Goal: Task Accomplishment & Management: Complete application form

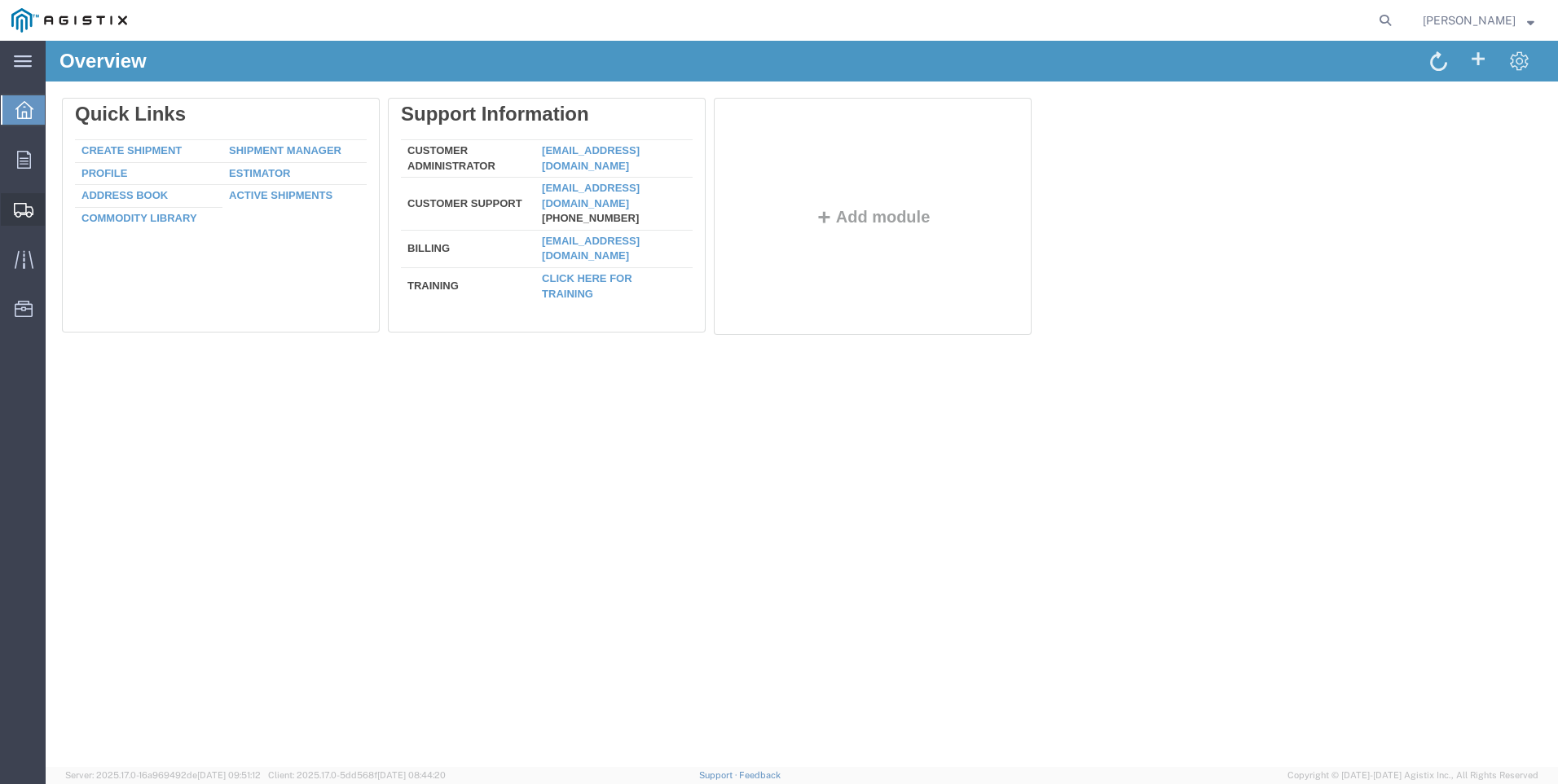
click at [0, 0] on span "Create Shipment" at bounding box center [0, 0] width 0 height 0
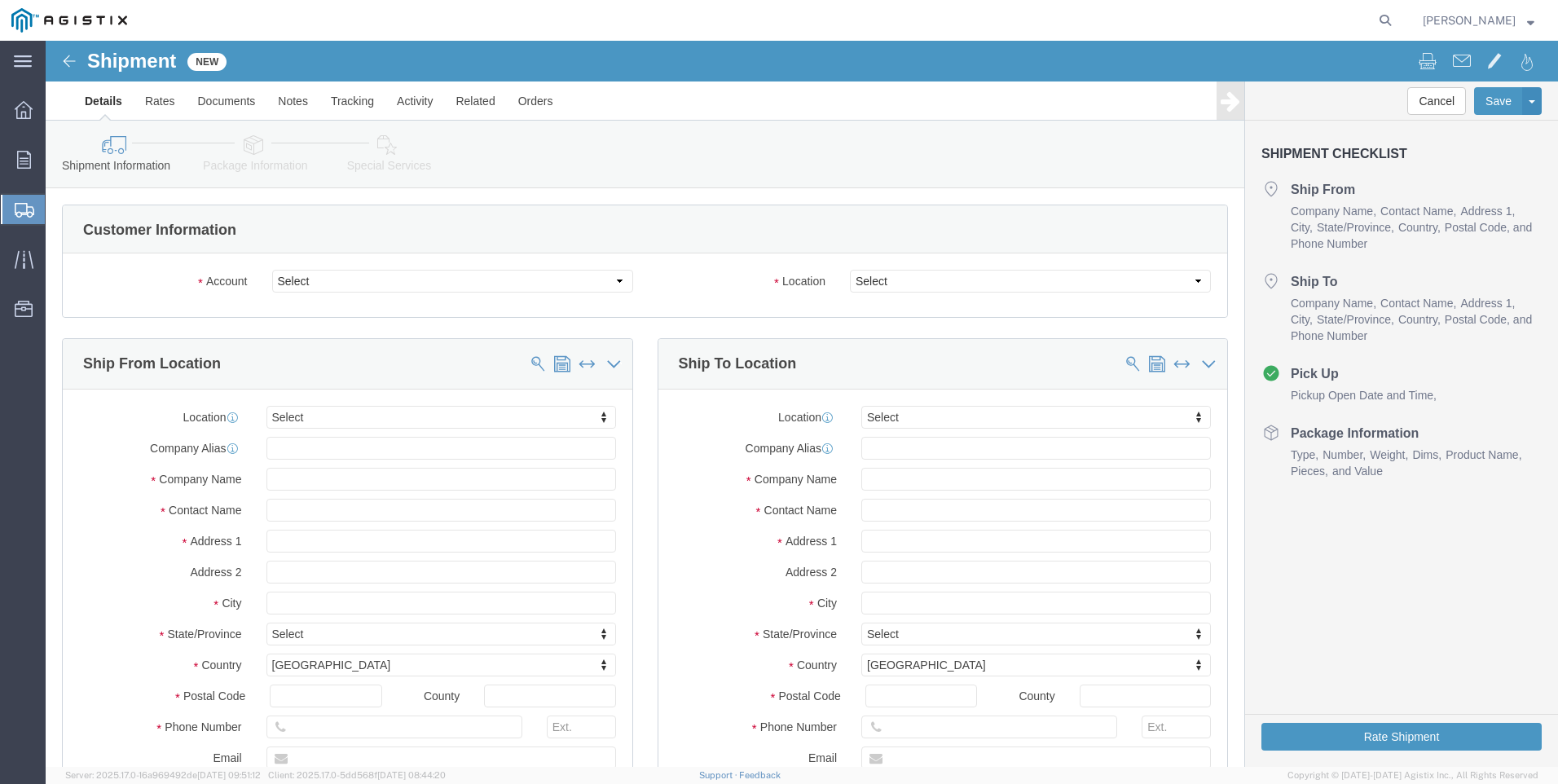
select select
click select "Select PG&E Tri-Pacific Supply Inc"
select select "9596"
click select "Select PG&E Tri-Pacific Supply Inc"
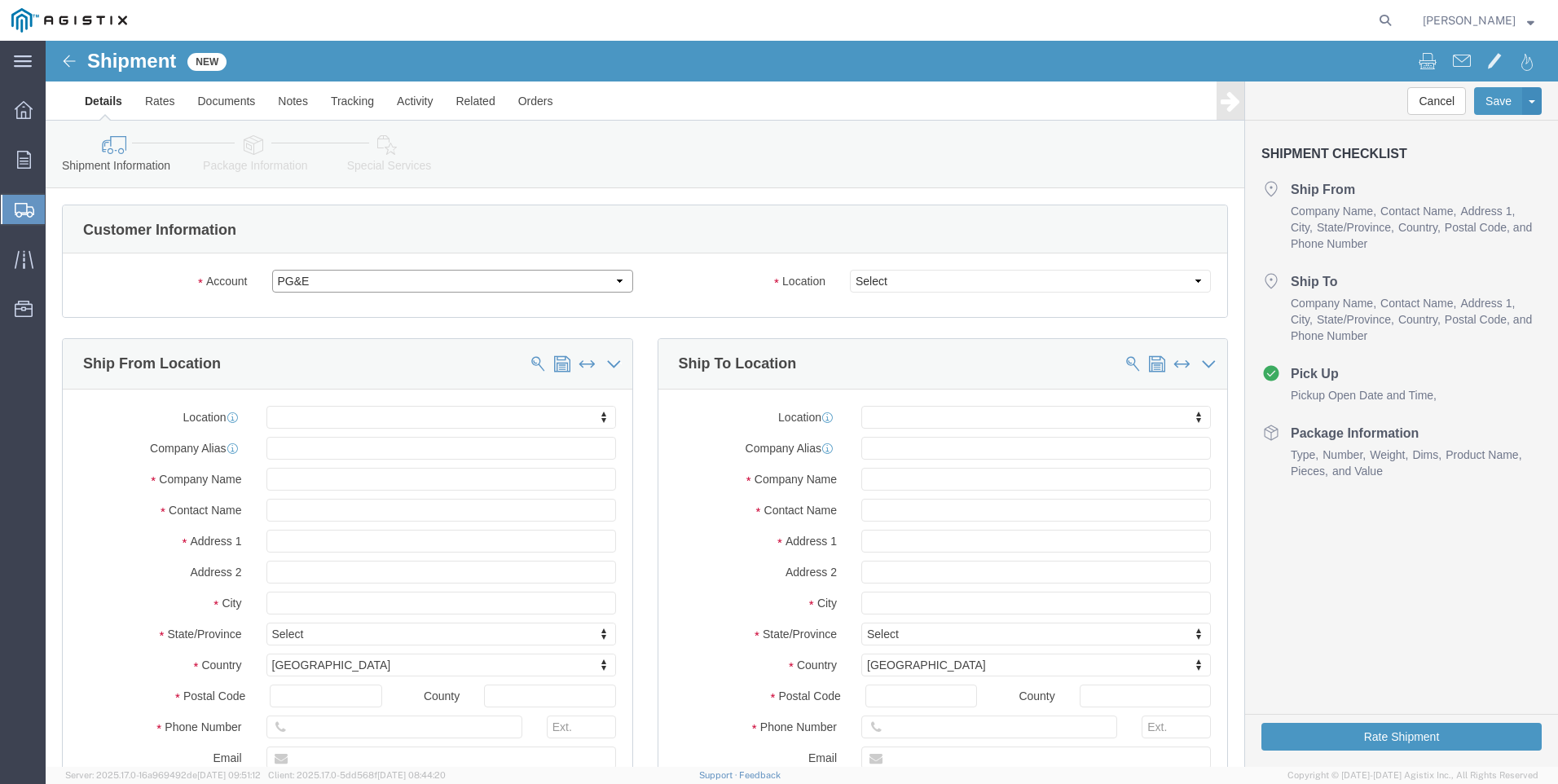
select select "PURCHORD"
select select
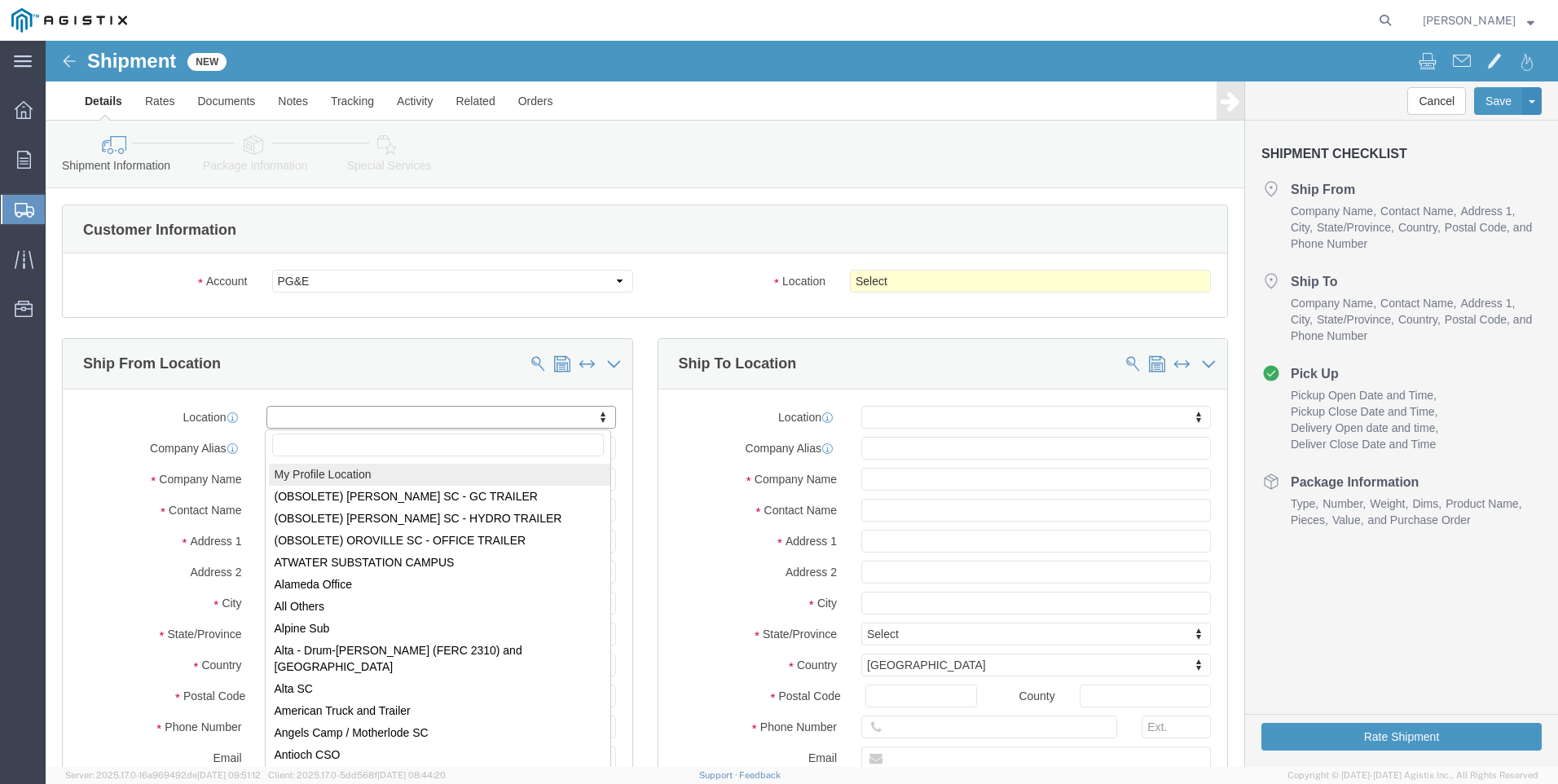
select select "MYPROFILE"
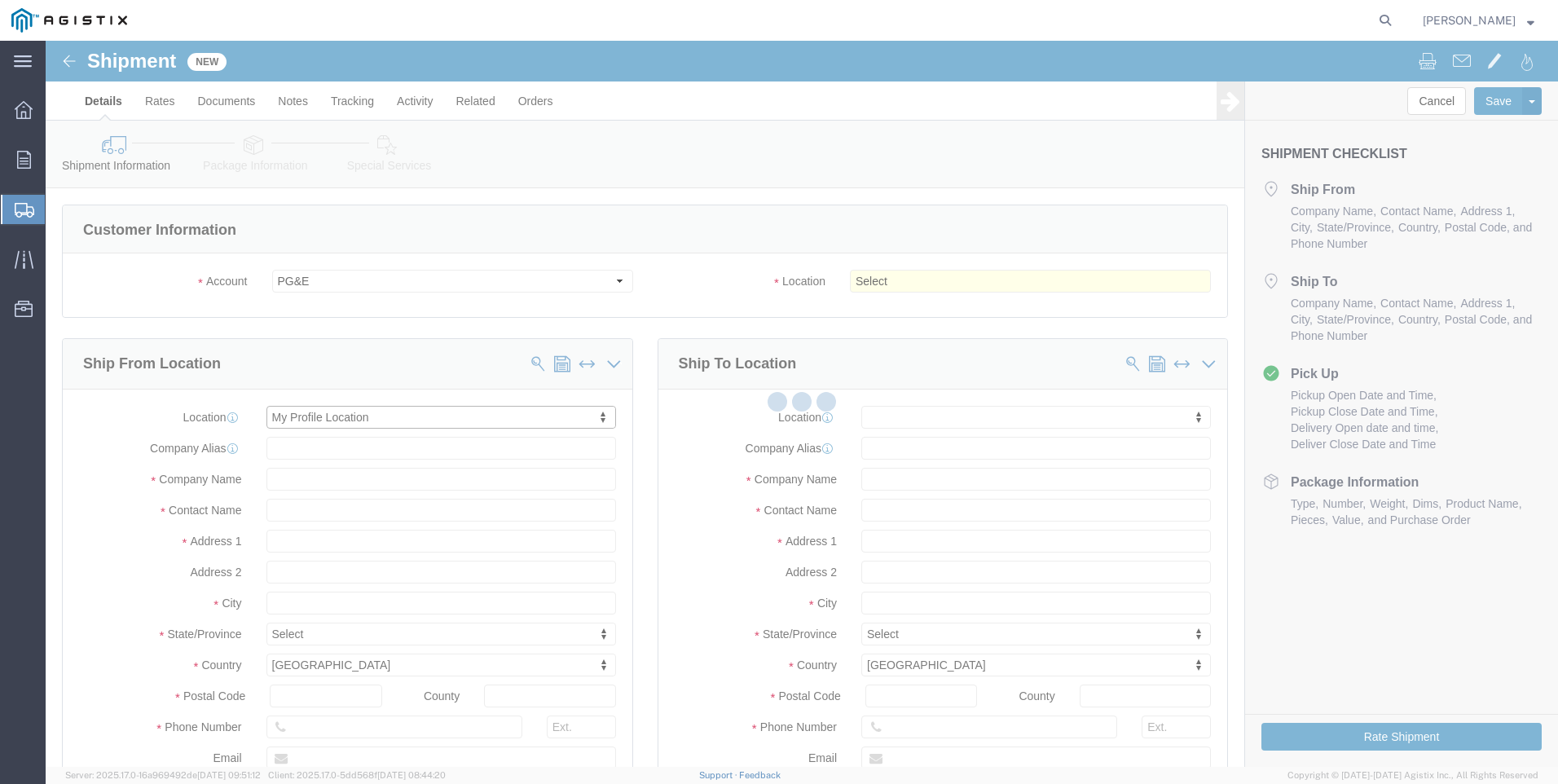
type input "Tri-Pacific Supply Inc"
type input "Sharay Galdeira"
type input "6121 PACIFIC STREET"
type input "Suite 100"
type input "ROCKLIN"
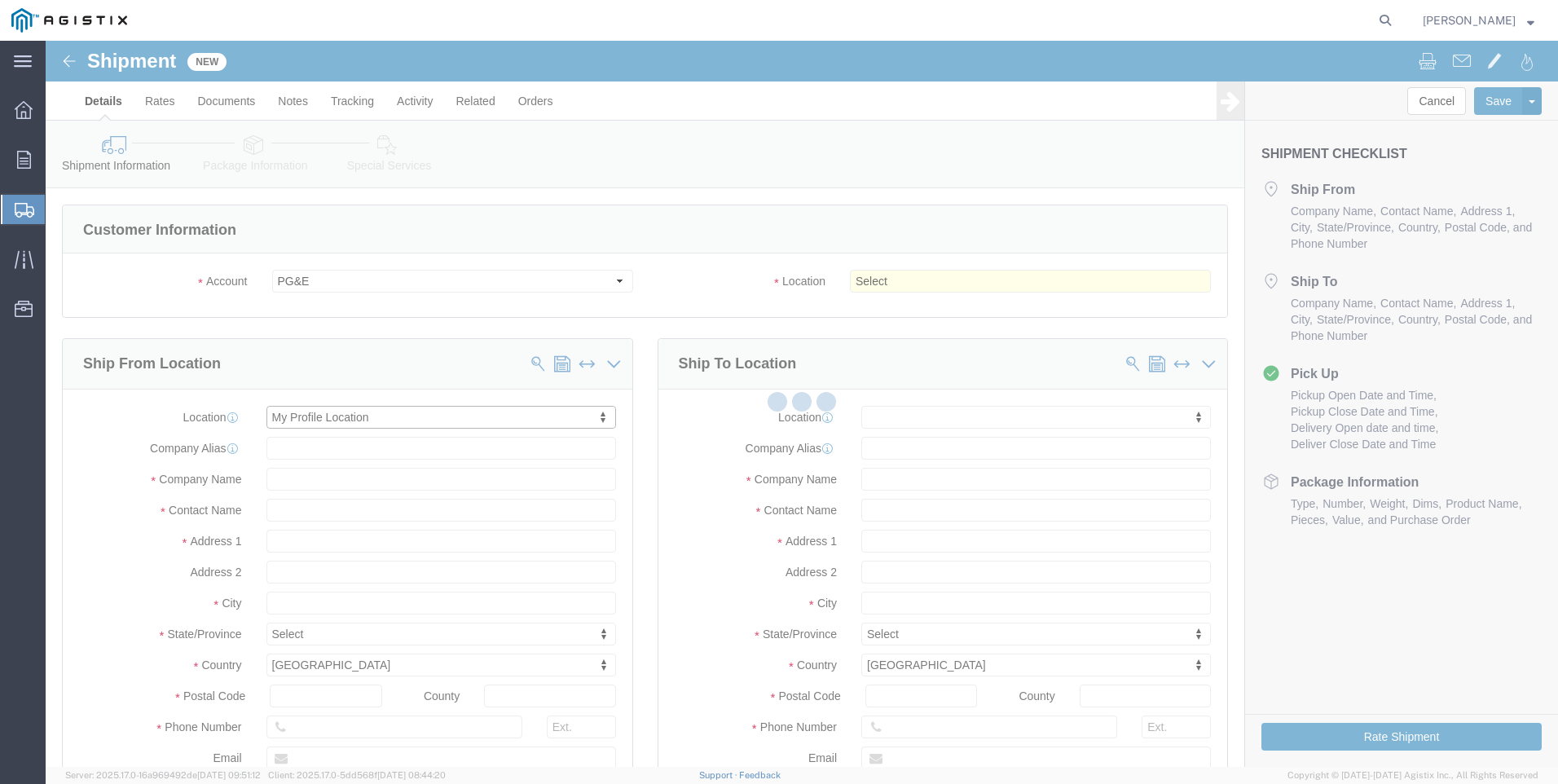
type input "95677"
type input "916-630-2323"
type input "sharay.galdeira@tripacific.net"
checkbox input "true"
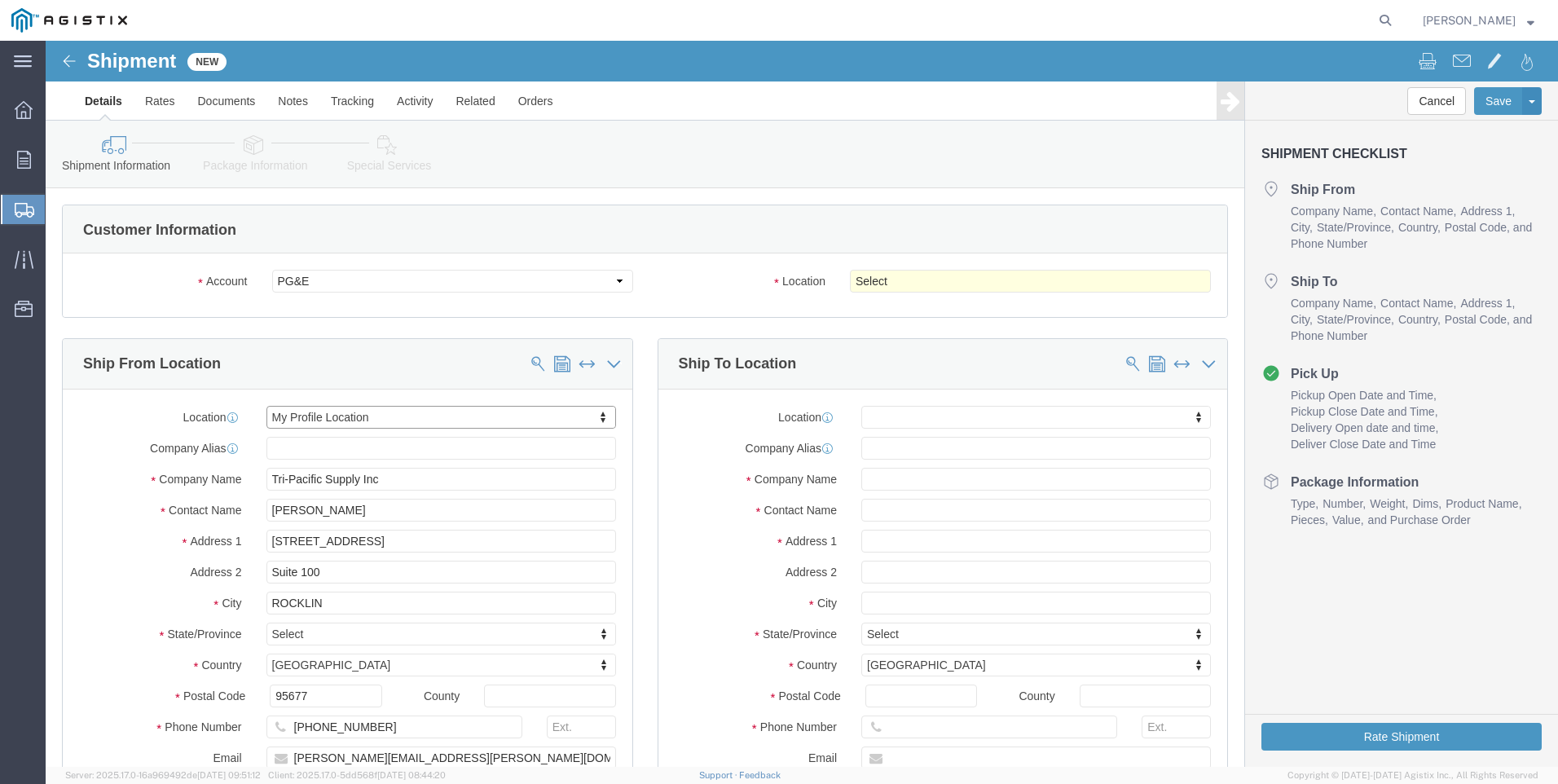
select select "CA"
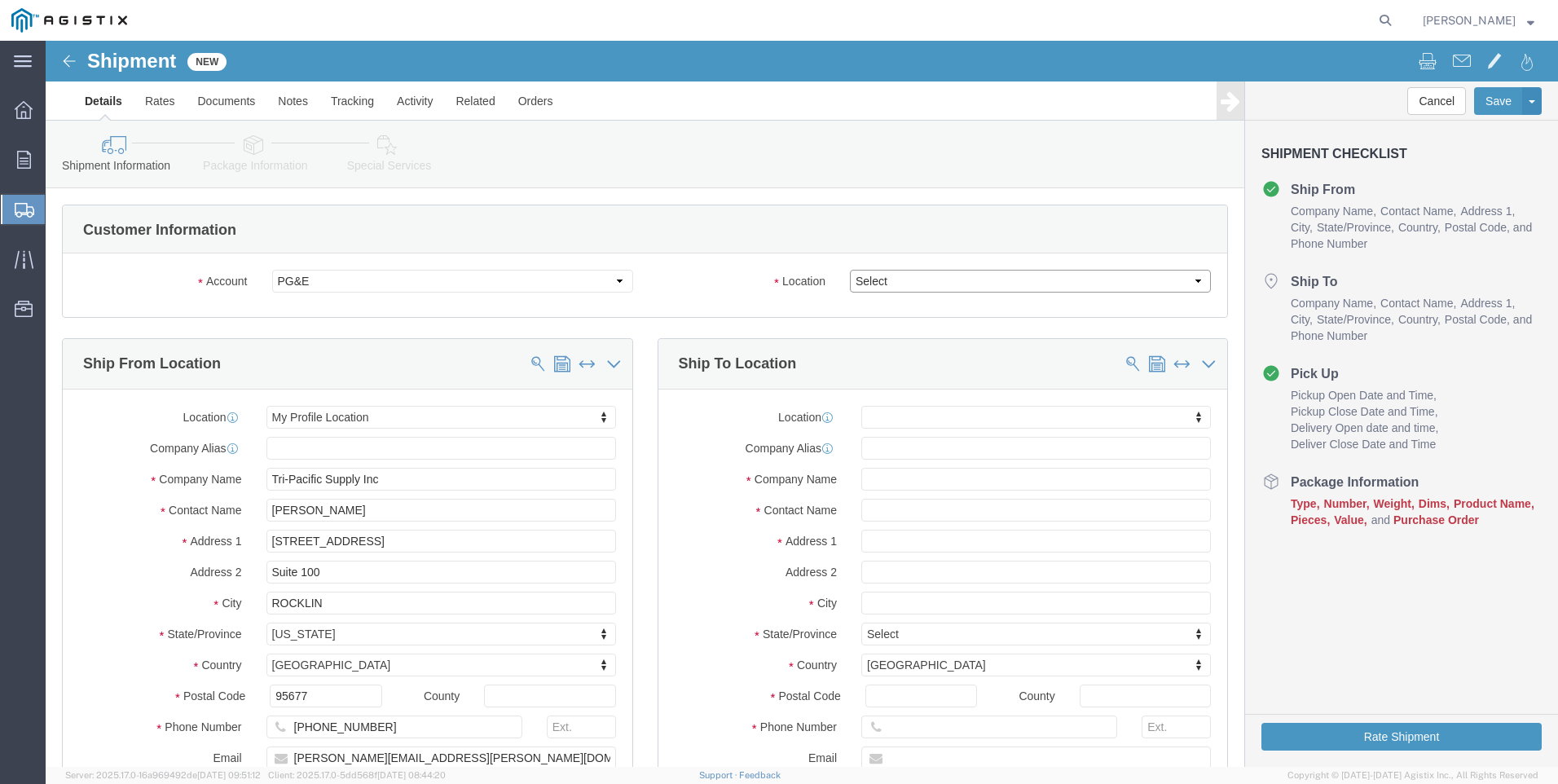
click select "Select All Others Fremont DC Fresno DC Wheatland DC"
select select "23082"
click select "Select All Others Fremont DC Fresno DC Wheatland DC"
click span
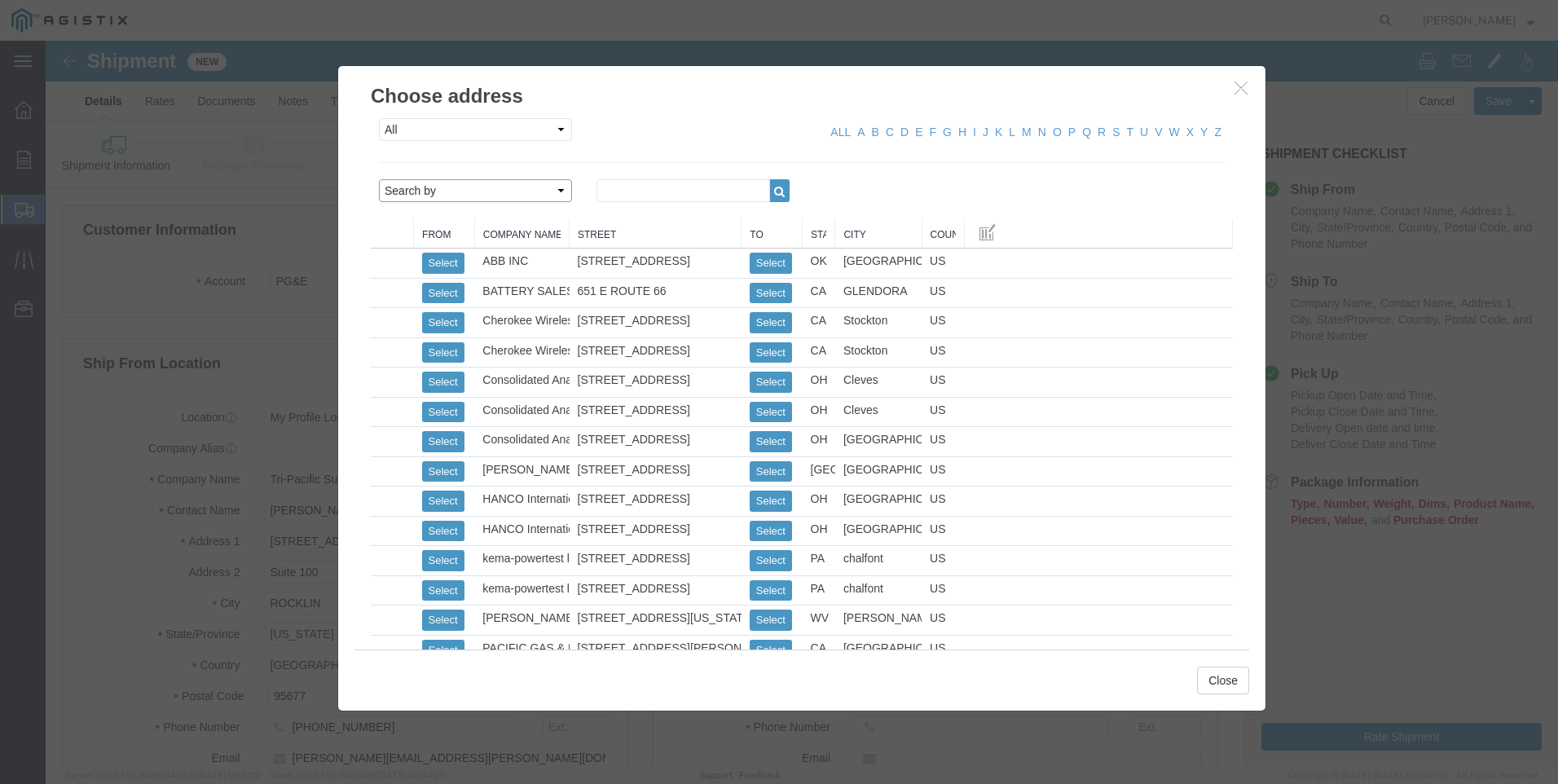
click select "Search by Address Book Name City Company Name Contact Name Country CustomerAlia…"
select select "city"
click select "Search by Address Book Name City Company Name Contact Name Country CustomerAlia…"
click input "text"
type input "dublin"
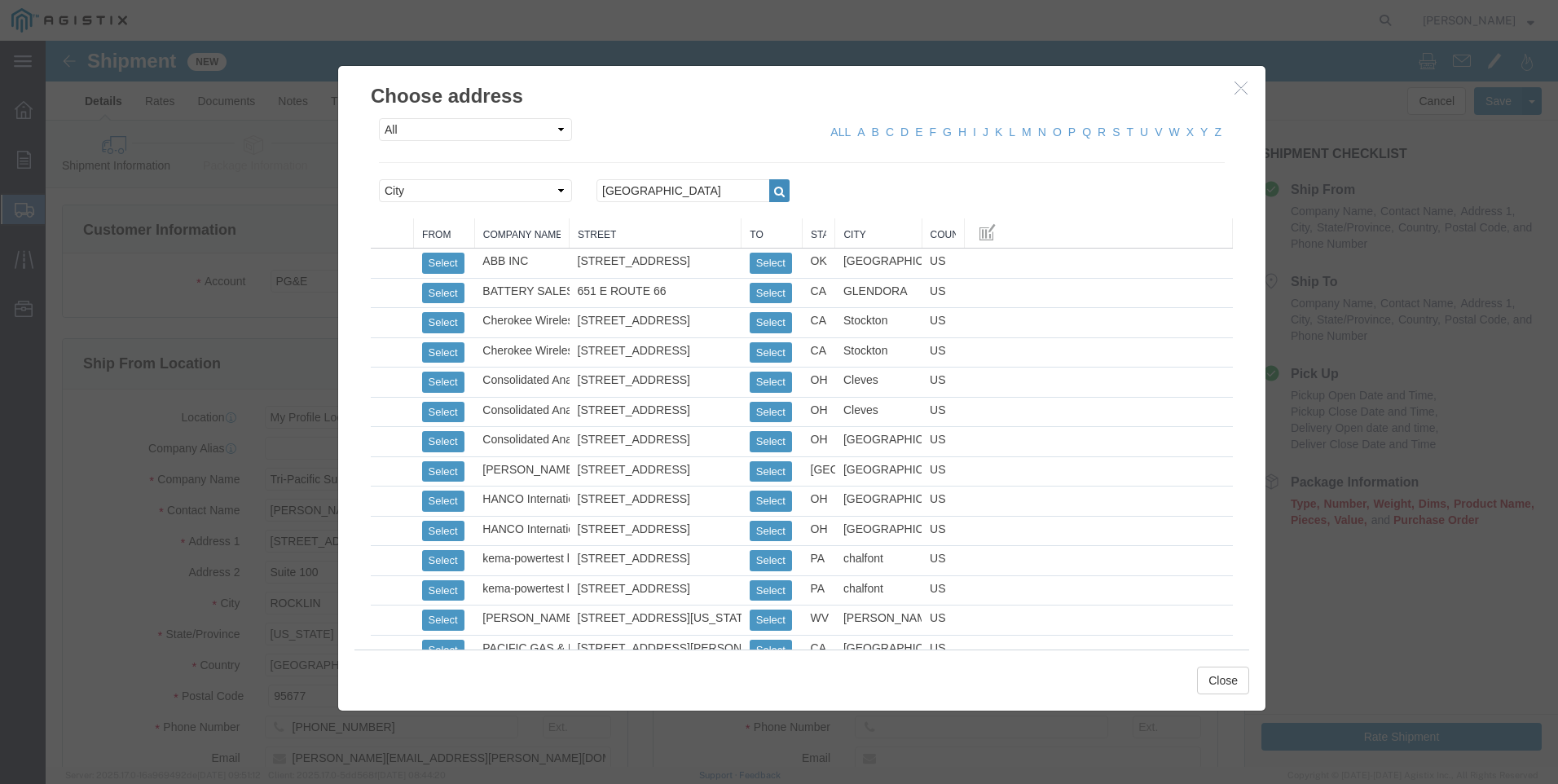
click button "button"
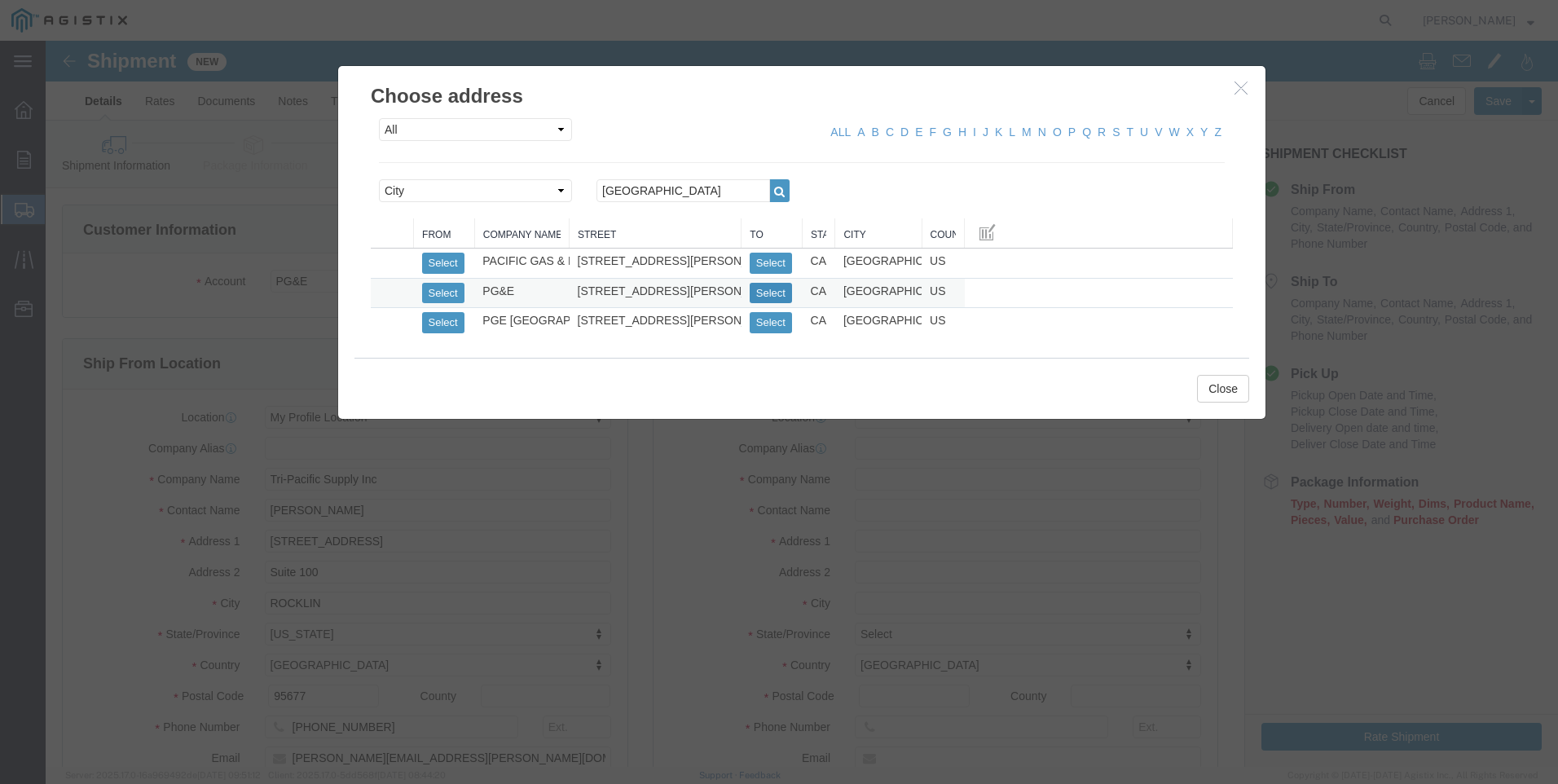
click button "Select"
select select
type input "PG&E"
type input "5875 Arnold Rd, Ste 300"
type input "Dublin"
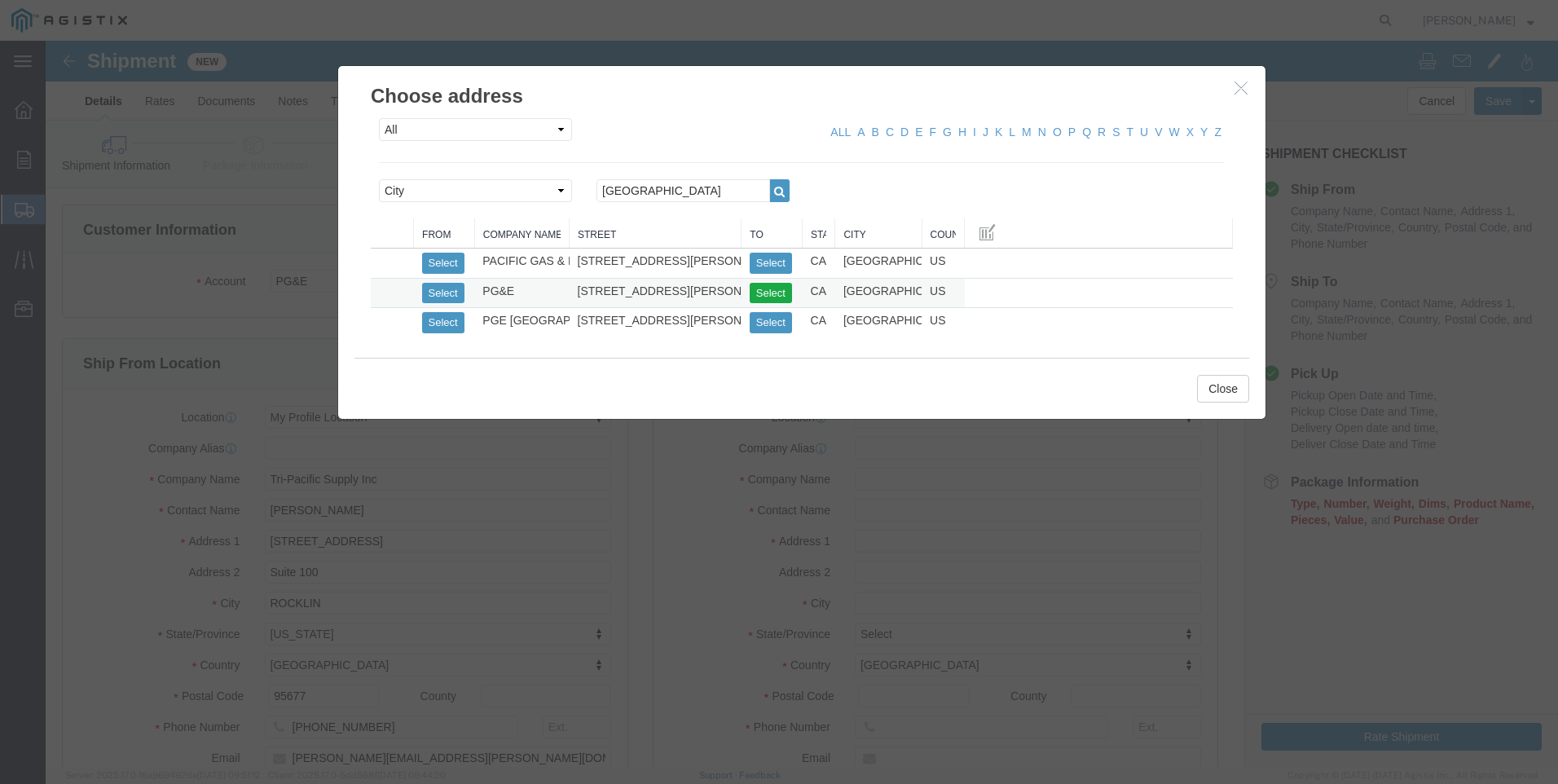
type input "94568"
select select "CA"
click button "Select"
select select
type input "PGE DUBLIN"
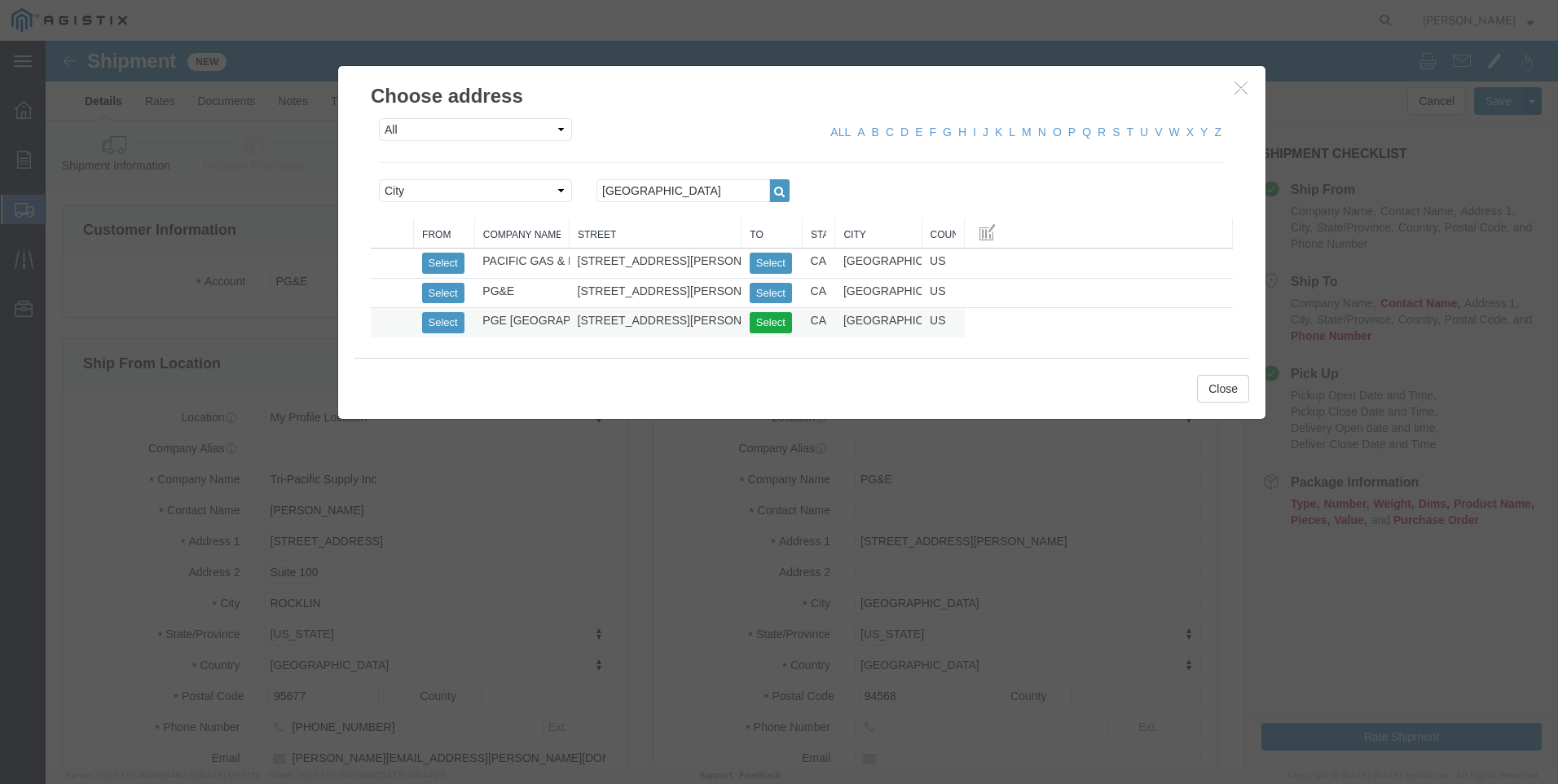
type input "James Kneis"
type input "5875 Arnold Road Suite 300"
type input "925-222-8468"
select select "CA"
click button "Close"
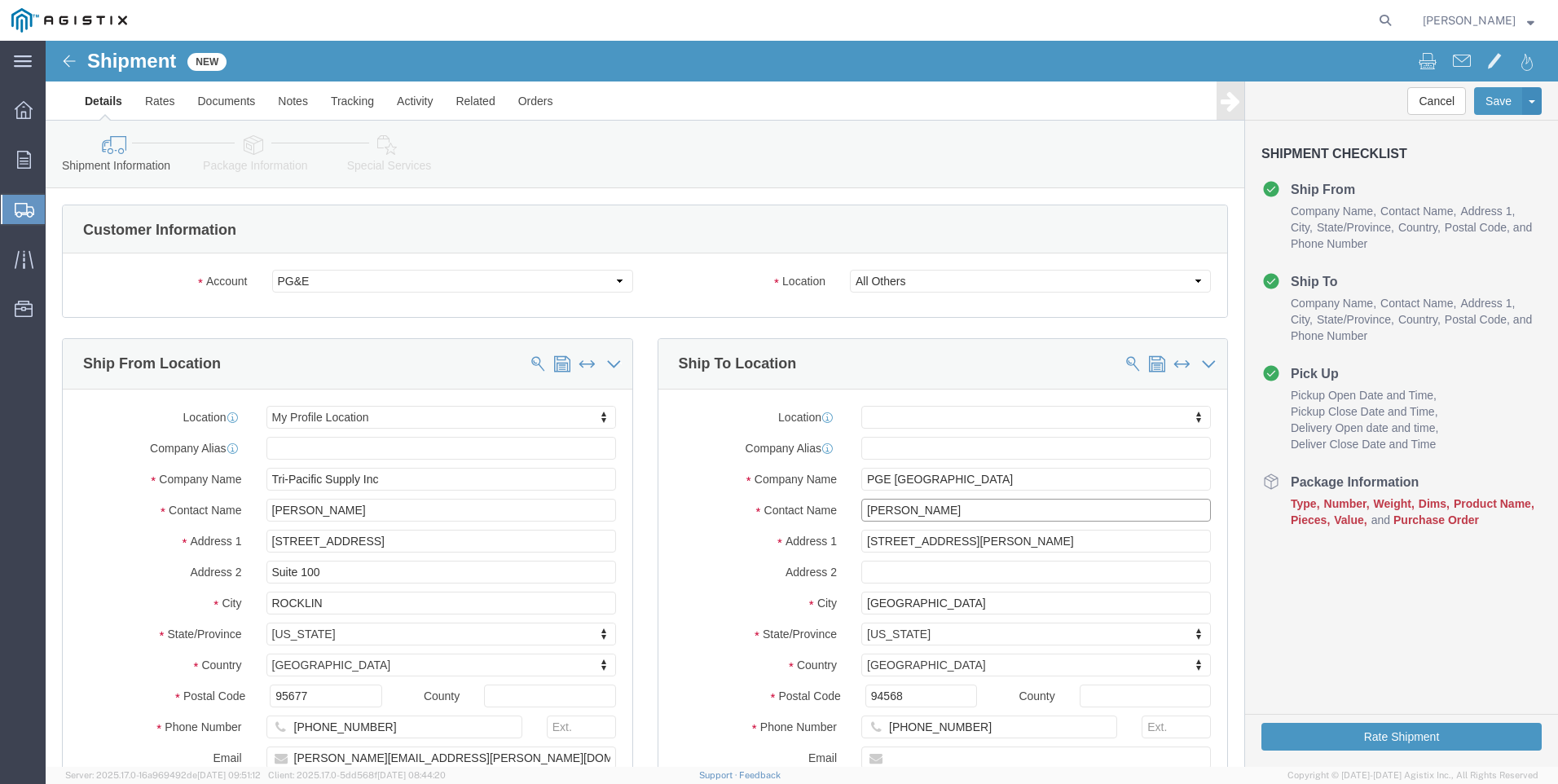
drag, startPoint x: 900, startPoint y: 467, endPoint x: 792, endPoint y: 468, distance: 108.0
click div "Contact Name James Kneis"
drag, startPoint x: 917, startPoint y: 469, endPoint x: 760, endPoint y: 475, distance: 157.1
click div "Contact Name nathan govi"
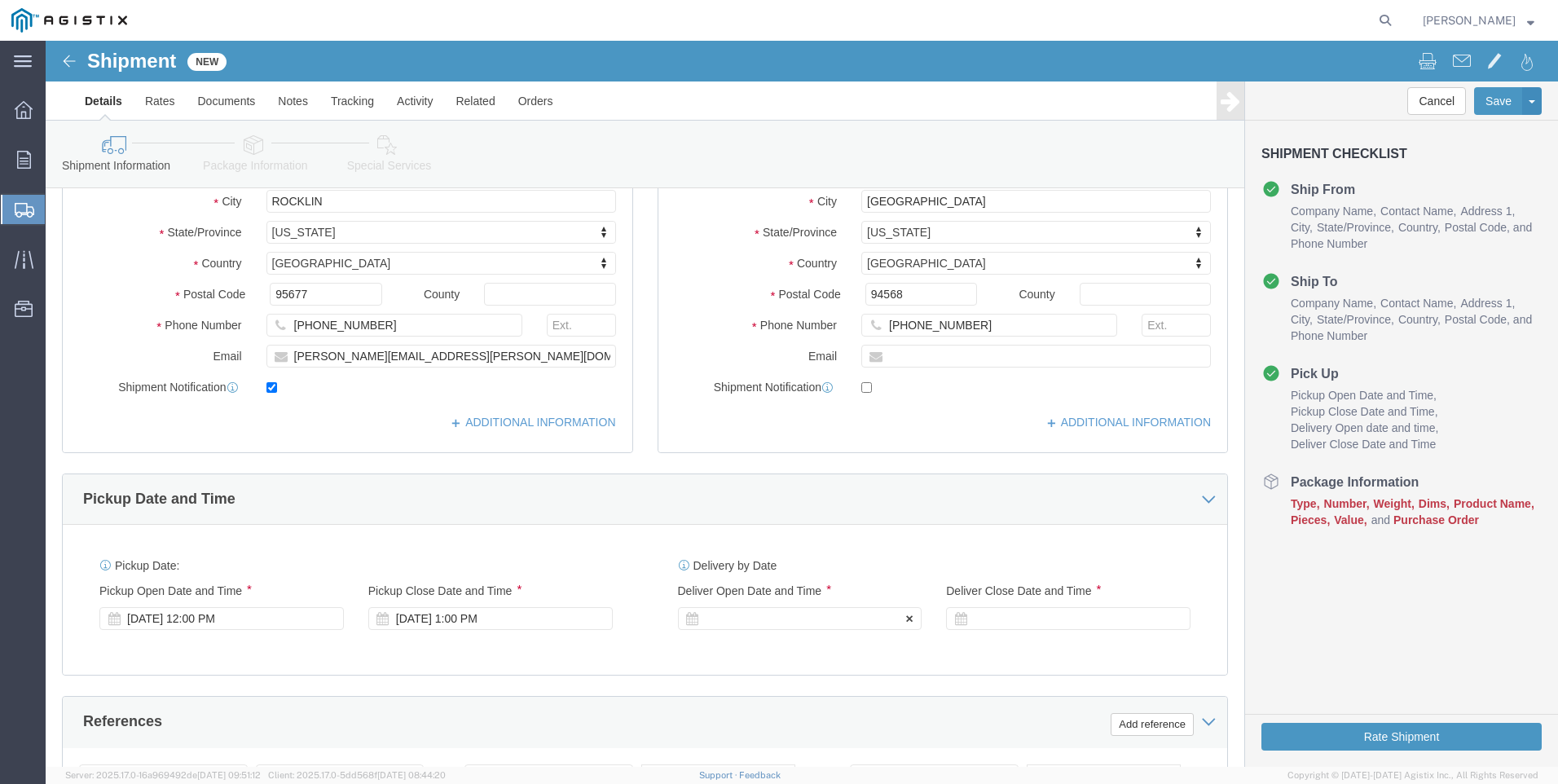
scroll to position [489, 0]
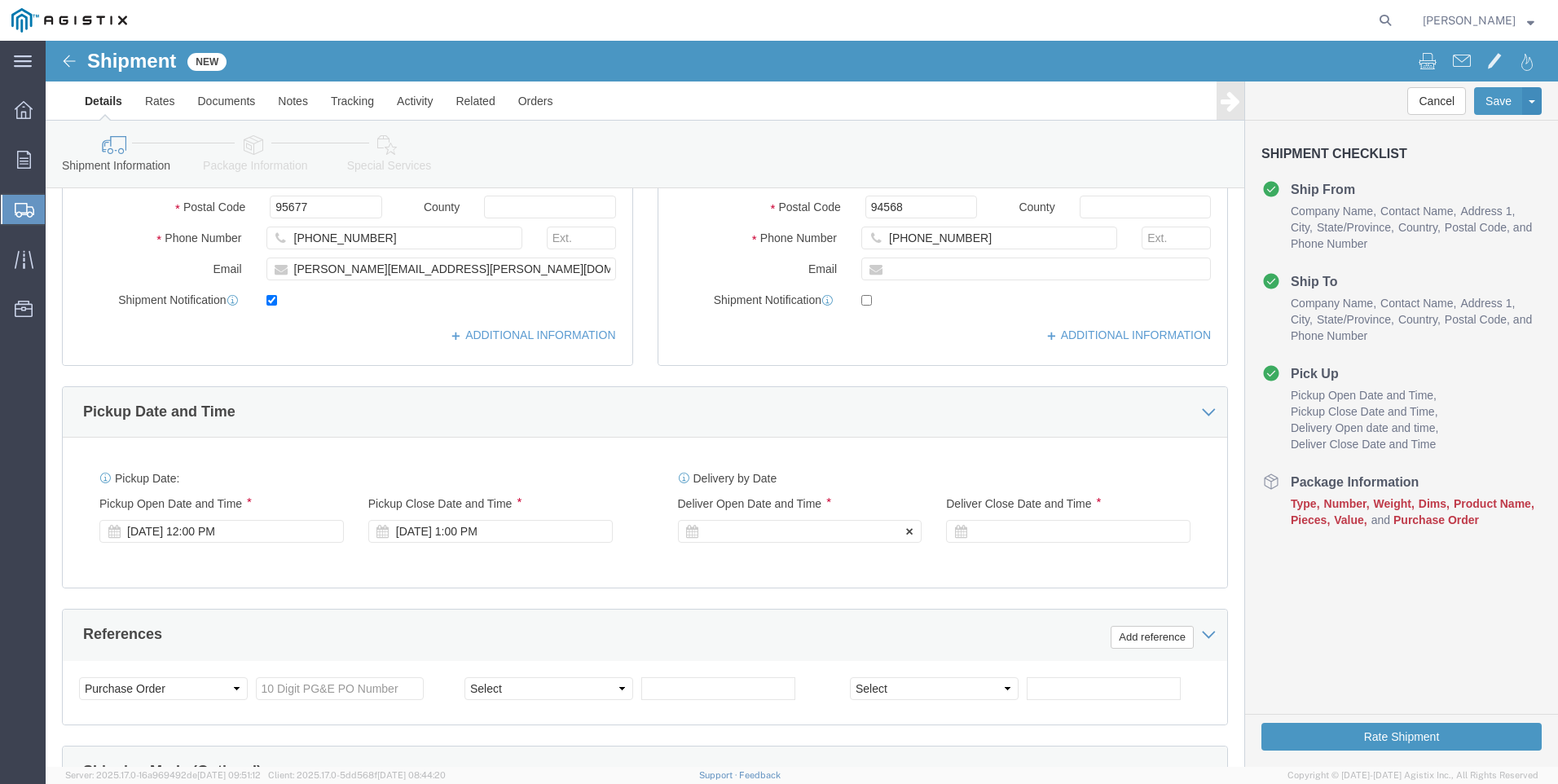
type input "NATHAN GOVI"
click div
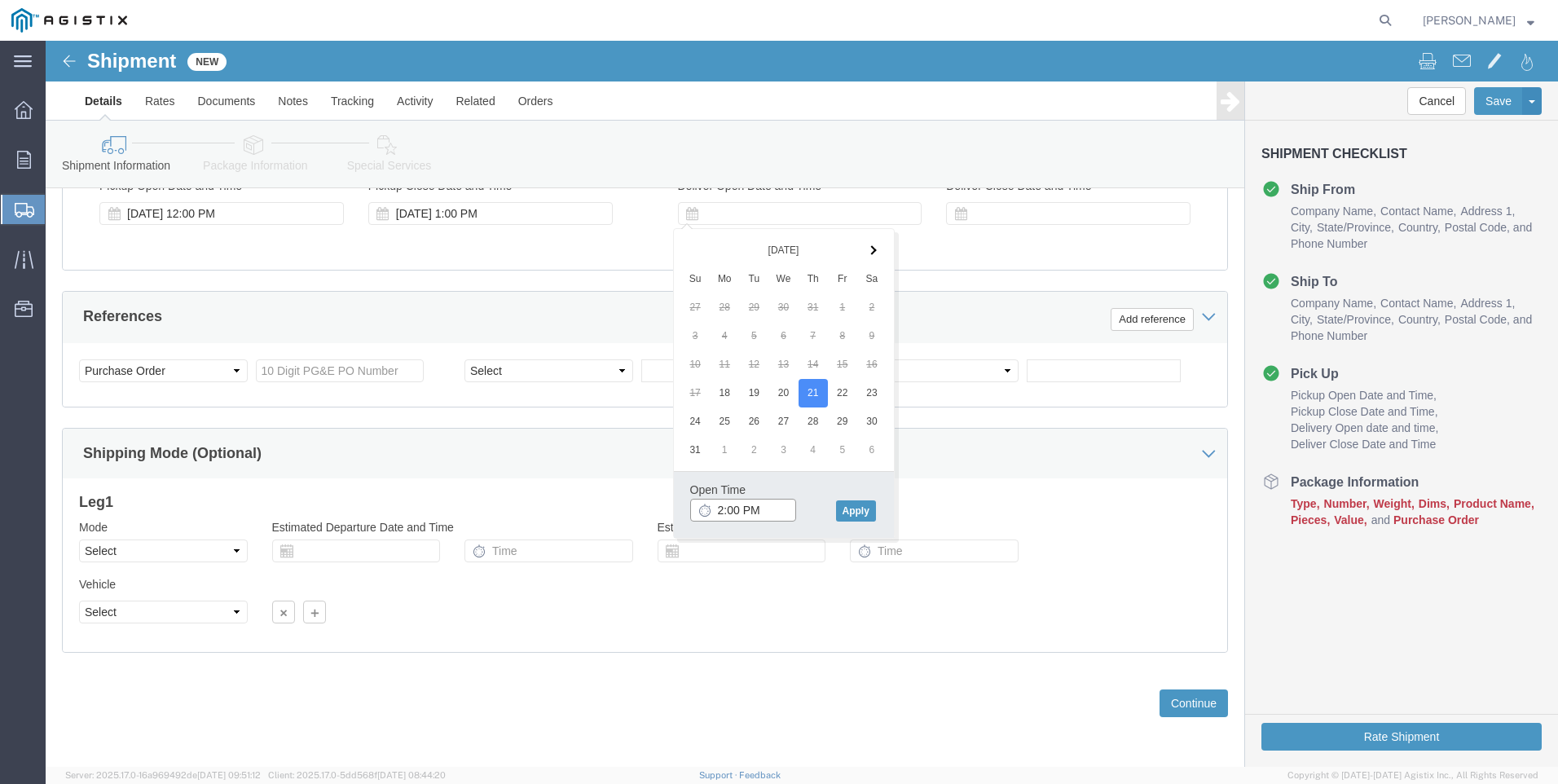
click input "2:00 PM"
type input "4:00 PM"
click button "Apply"
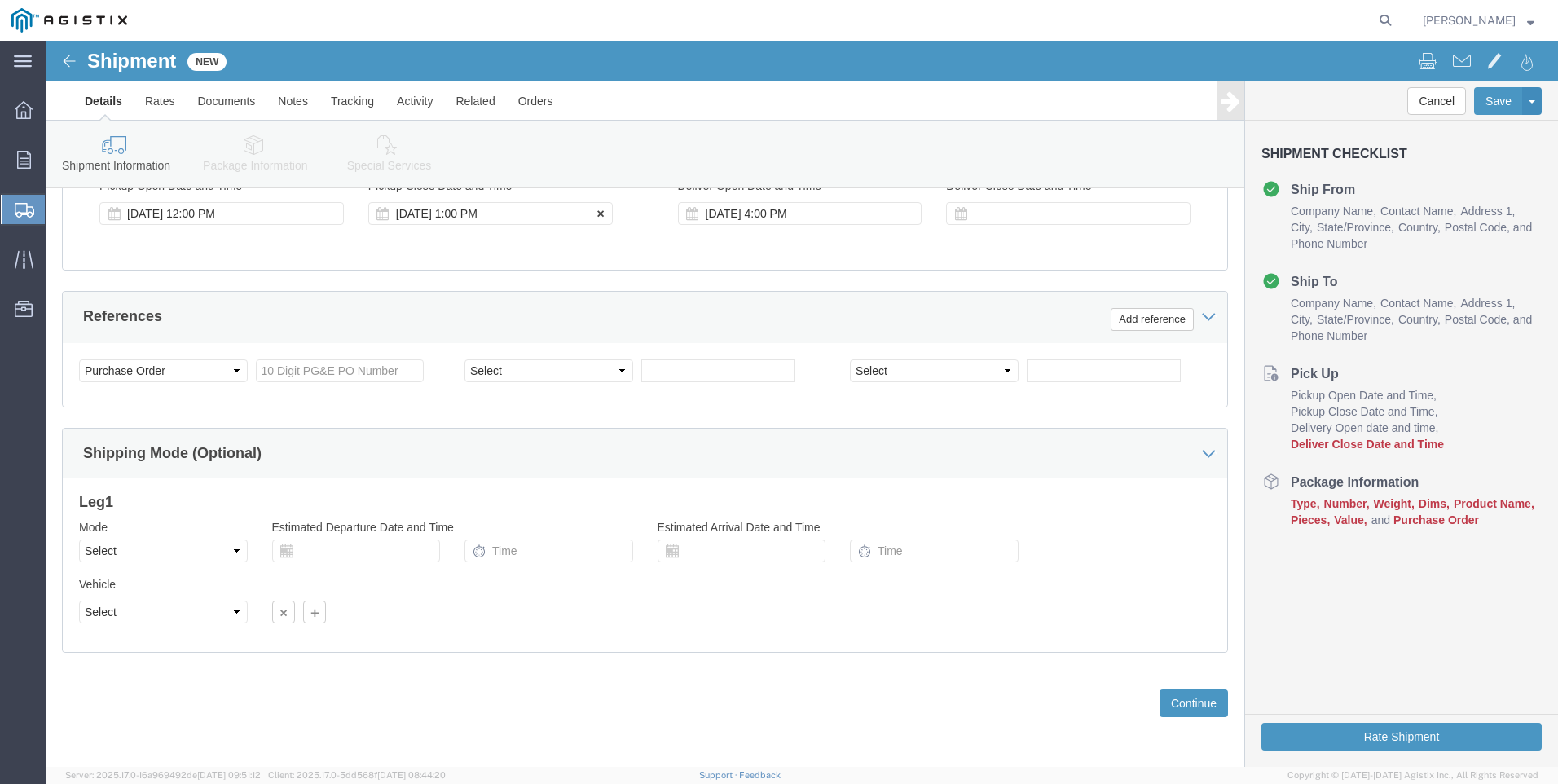
click div "Aug 18 2025 1:00 PM"
type input "4:00 PM"
click button "Apply"
click div "Aug 21 2025 4:00 PM"
click input "7:00 PM"
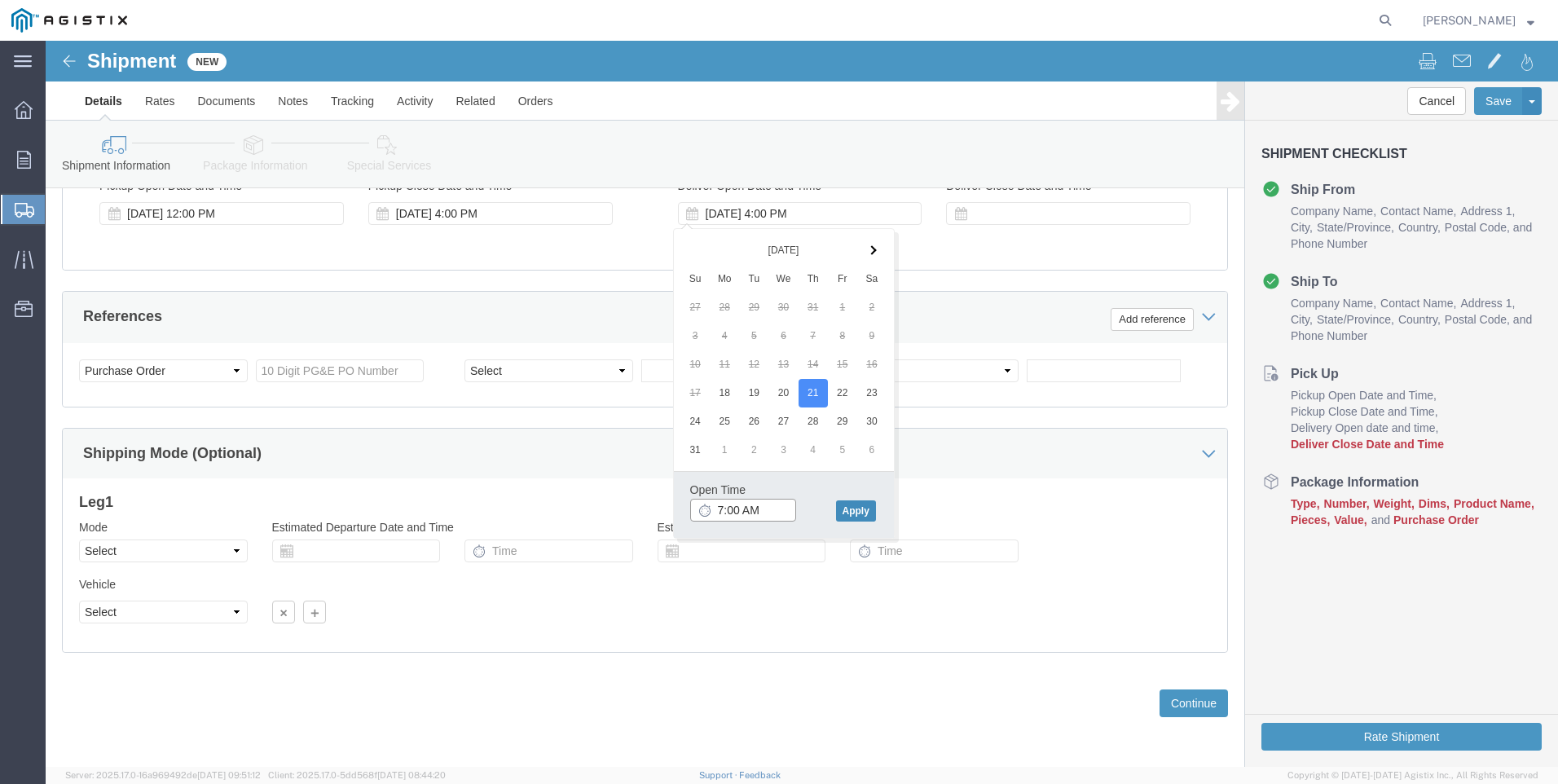
type input "7:00 AM"
click button "Apply"
click div
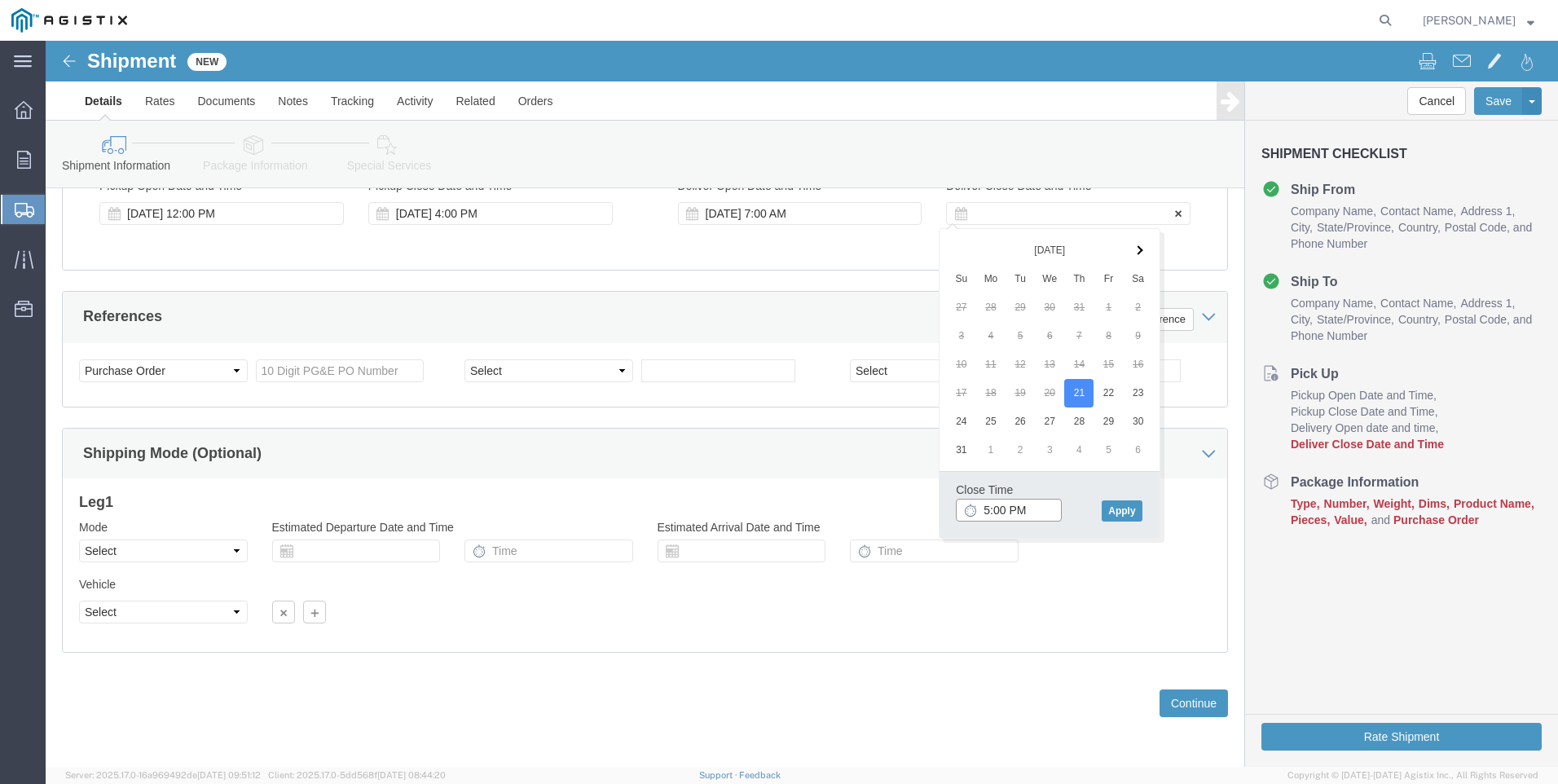
type input "3:00 PM"
click input "text"
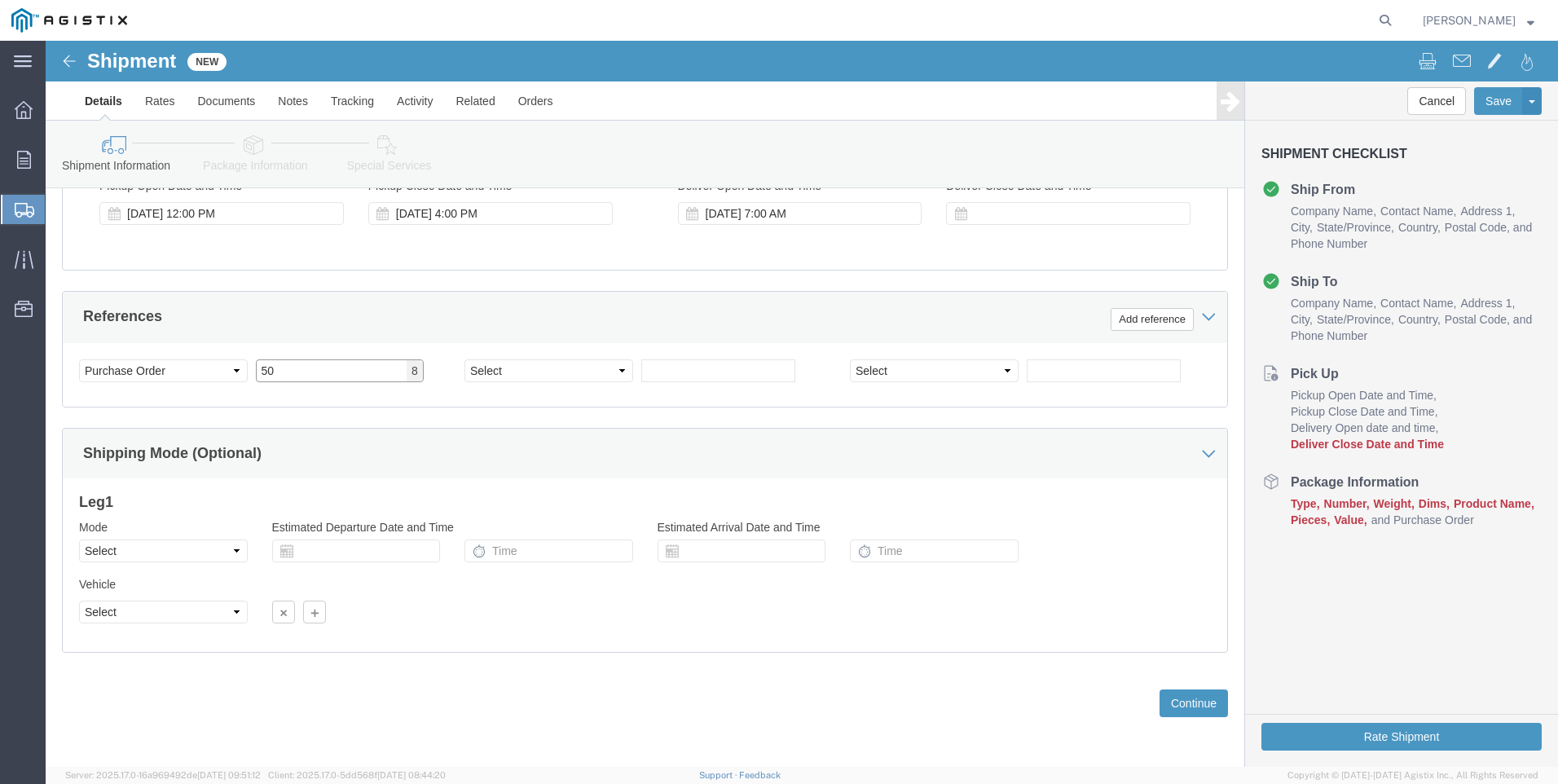
type input "5"
type input "2701094463"
click select "Select Account Type Activity ID Airline Appointment Number ASN Batch Request # …"
select select "SALEORDR"
click select "Select Account Type Activity ID Airline Appointment Number ASN Batch Request # …"
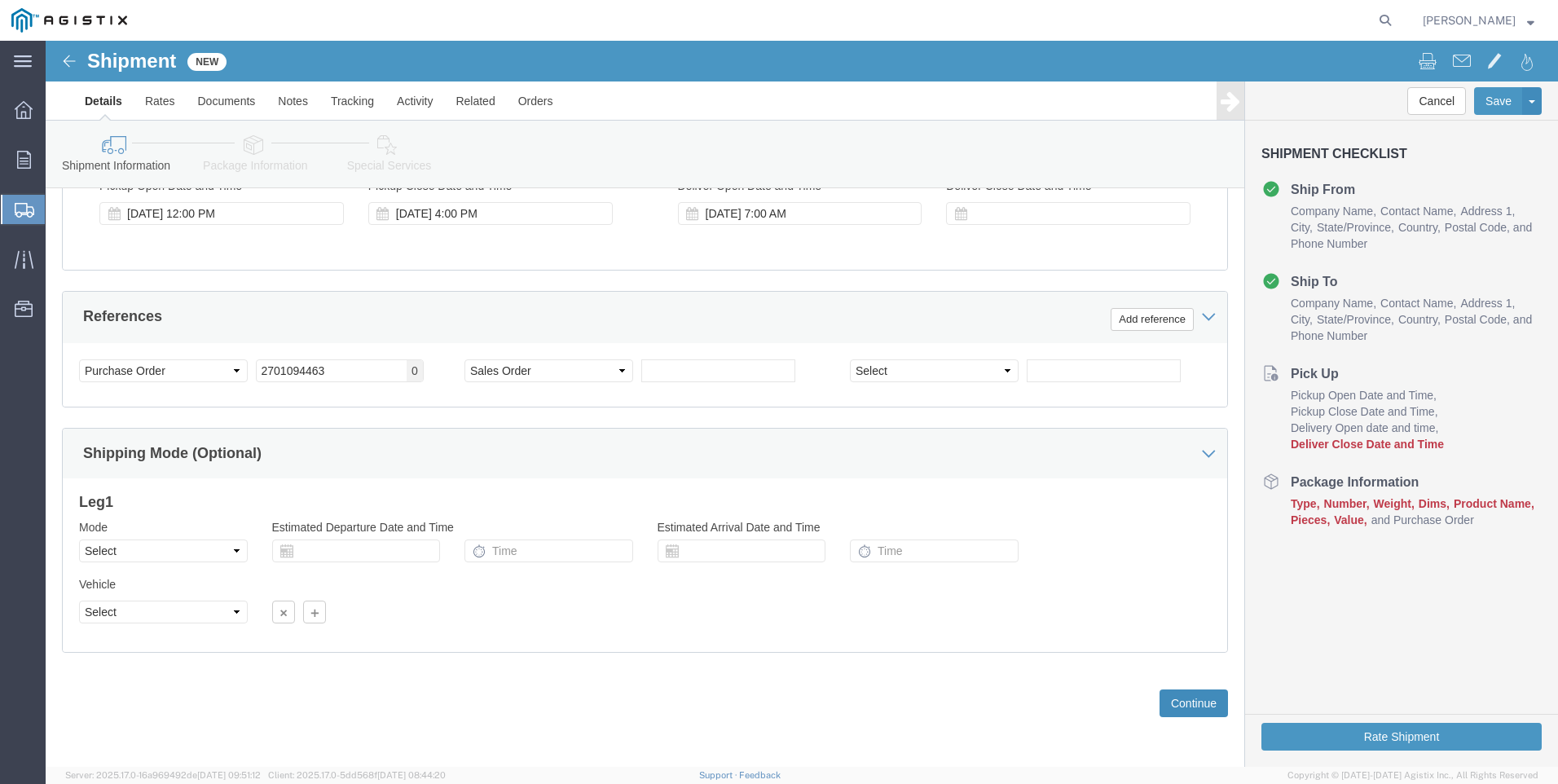
click button "Continue"
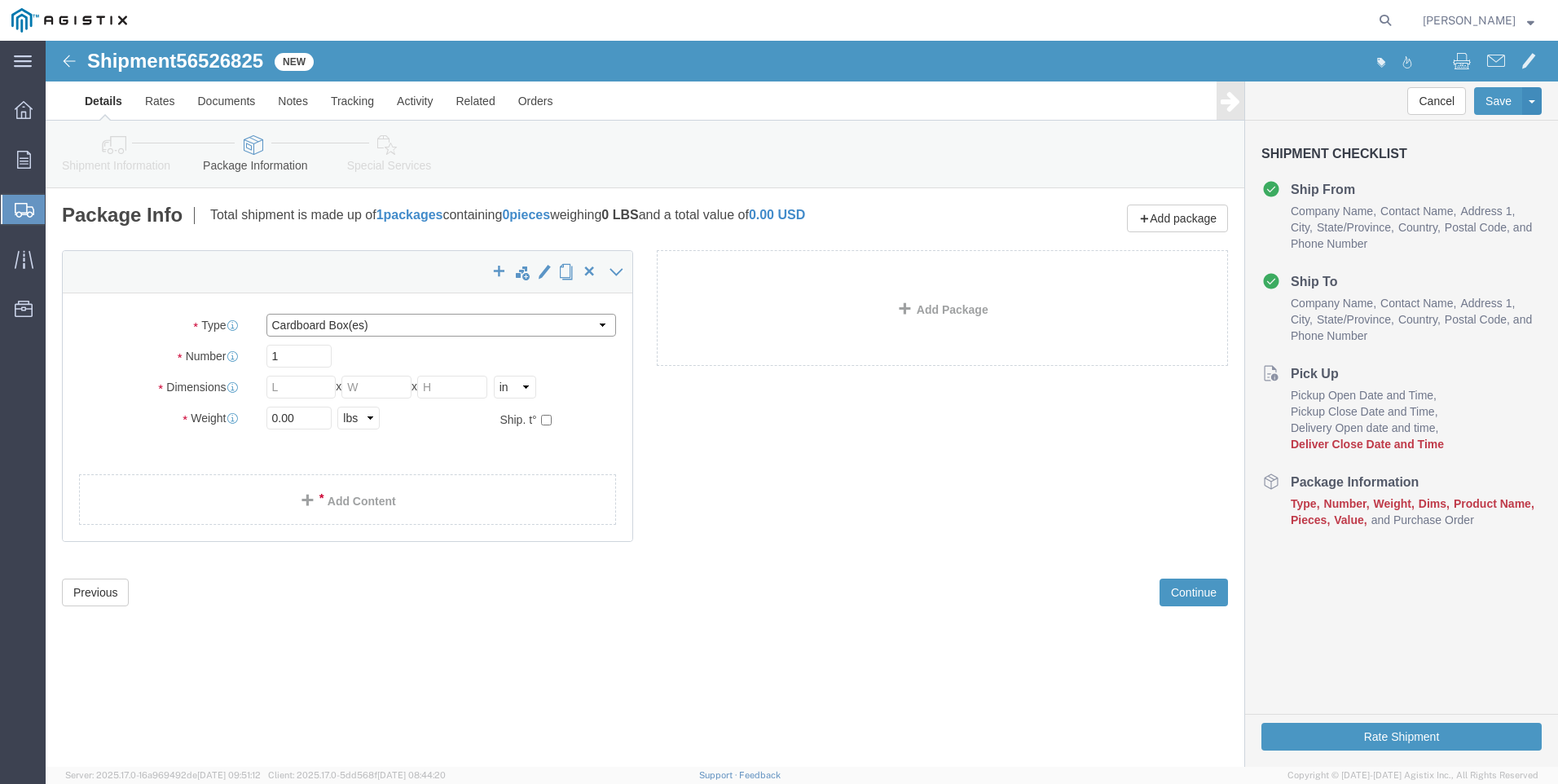
click select "Select Bulk Bundle(s) Cardboard Box(es) Carton(s) Crate(s) Drum(s) (Fiberboard)…"
select select "CRAT"
click select "Select Bulk Bundle(s) Cardboard Box(es) Carton(s) Crate(s) Drum(s) (Fiberboard)…"
click input "text"
type input "18"
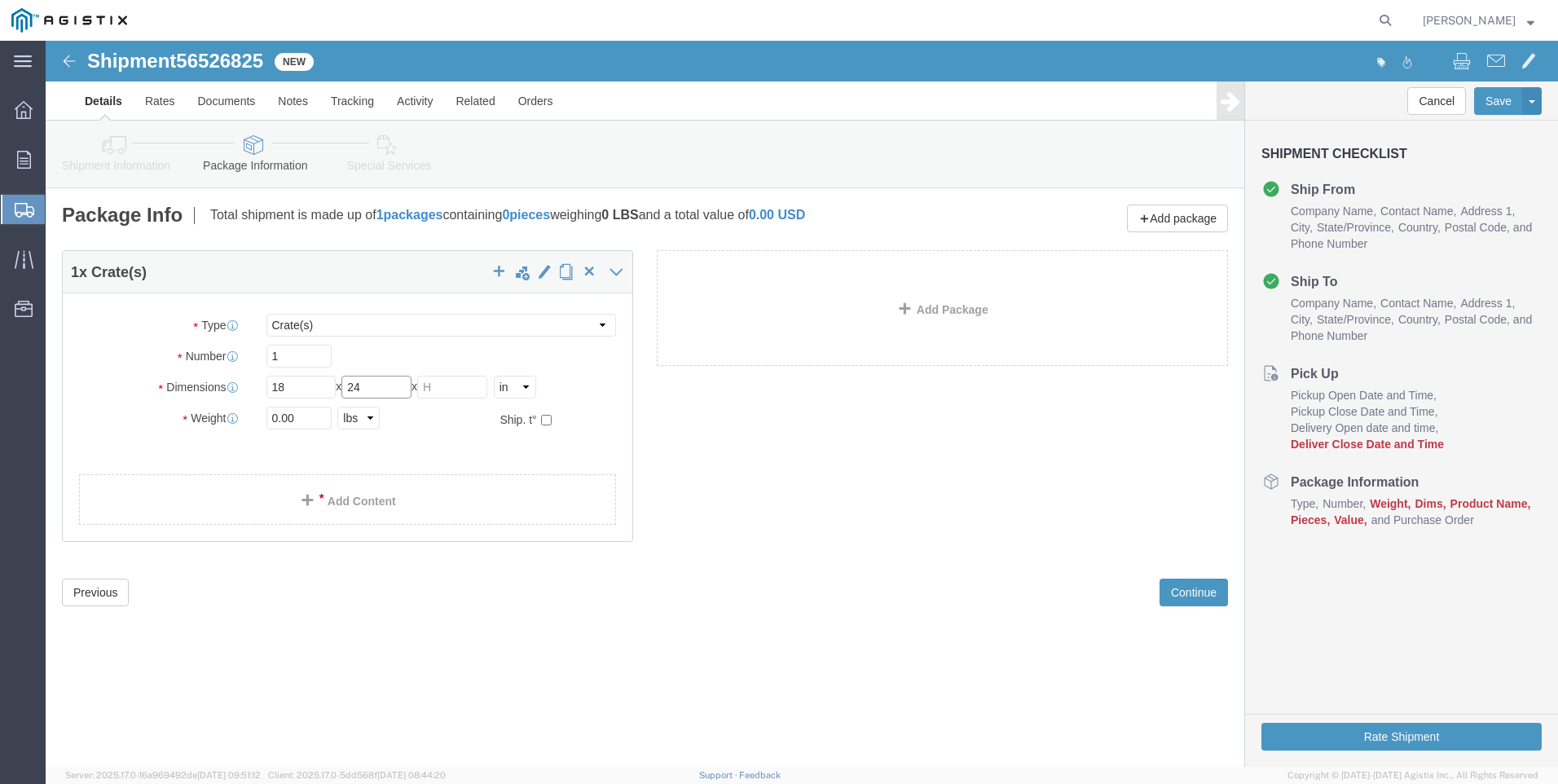
type input "24"
type input "32"
type input "250"
click link "Add Content"
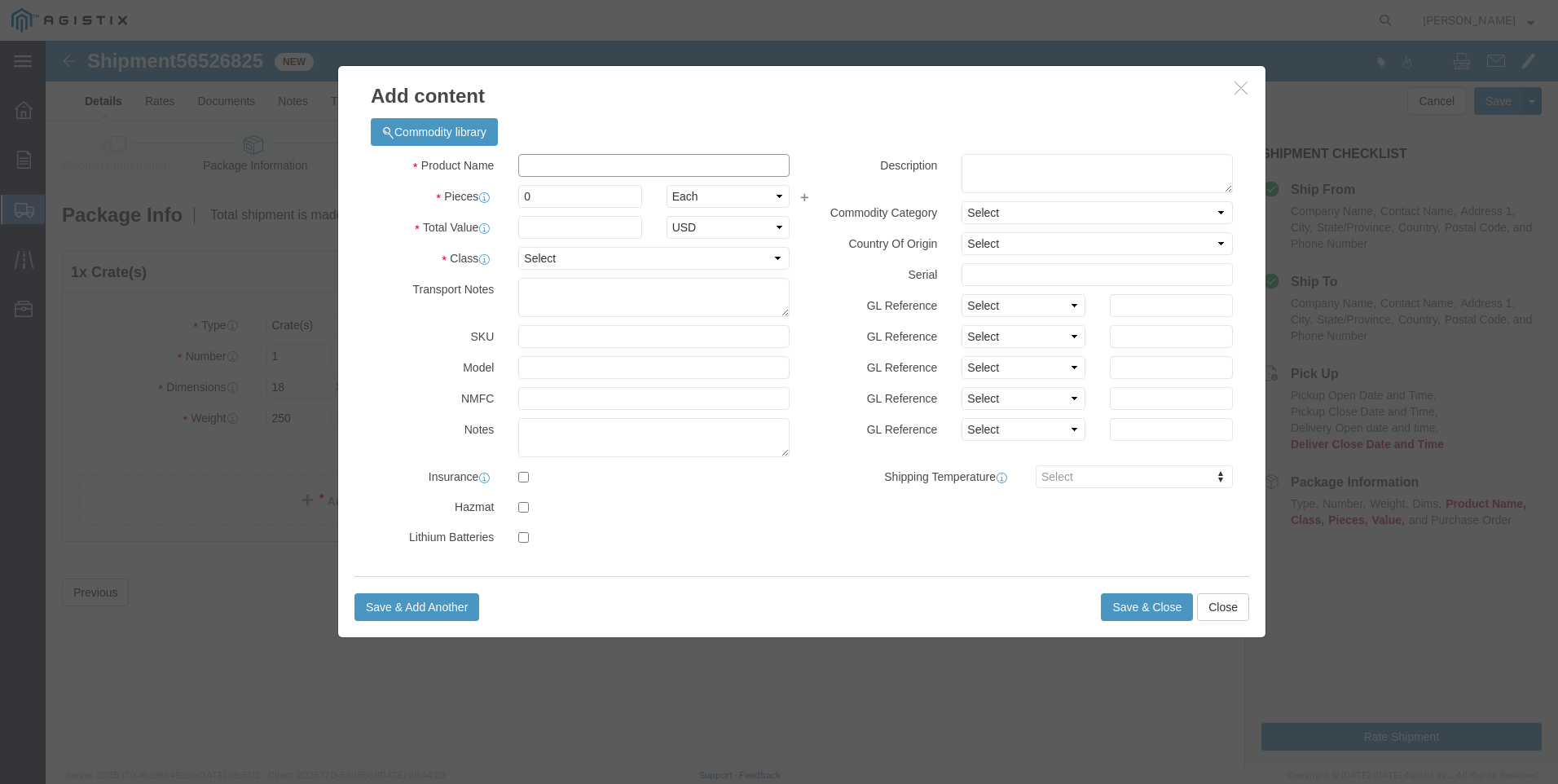
click input "text"
type input "FM-14/FP-250/27/30S/CD"
drag, startPoint x: 511, startPoint y: 157, endPoint x: 402, endPoint y: 131, distance: 112.1
click div "Product Name FM-14/FP-250/27/30S/CD FM Pieces 0 Select Bag Barrels 100Board Fee…"
type input "1"
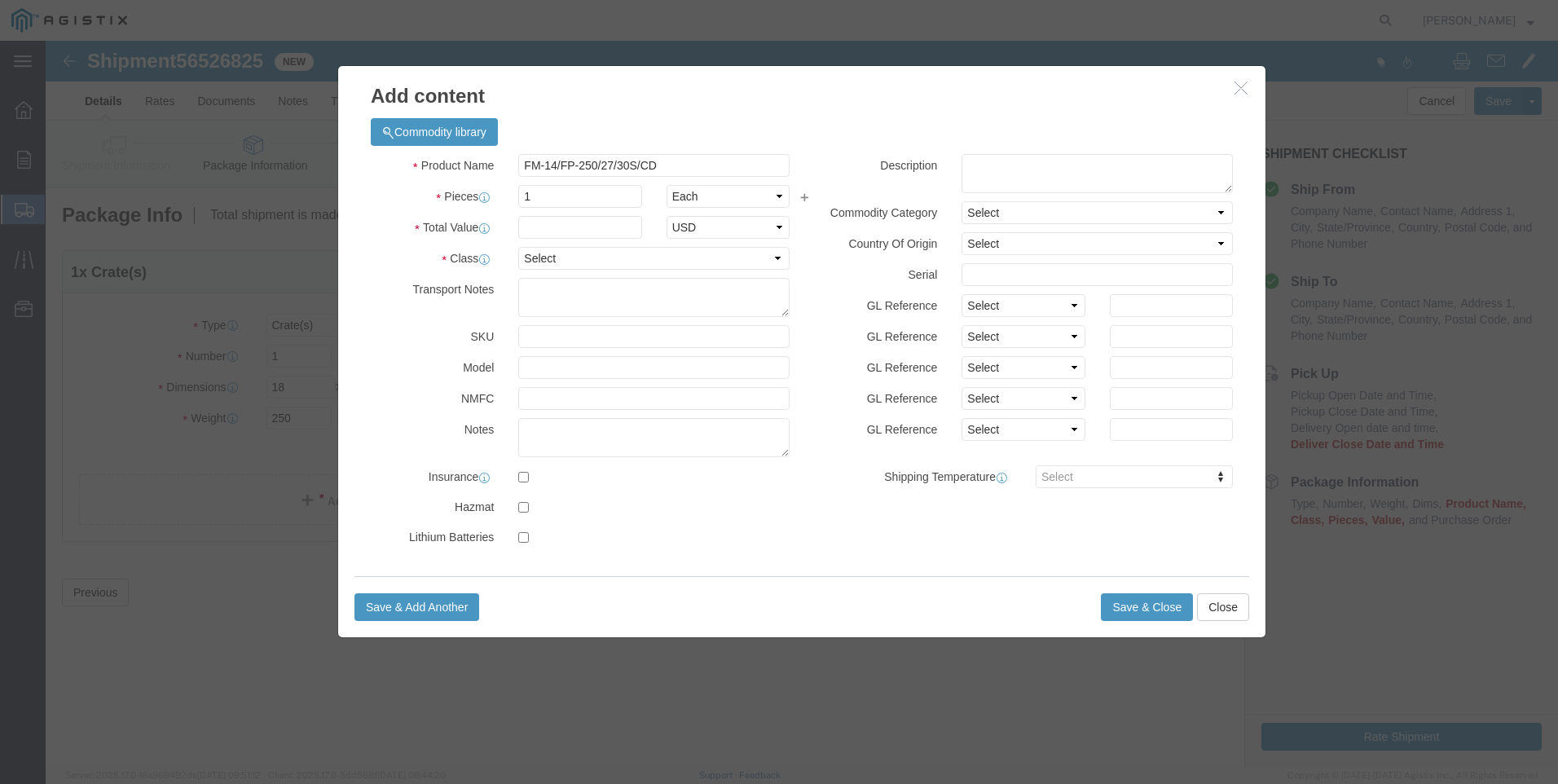
click div "Product Name FM-14/FP-250/27/30S/CD FM Pieces 1 Select Bag Barrels 100Board Fee…"
click input "text"
type input "8658"
click select "Select 50 55 60 65 70 85 92.5 100 125 175 250 300 400"
select select "85"
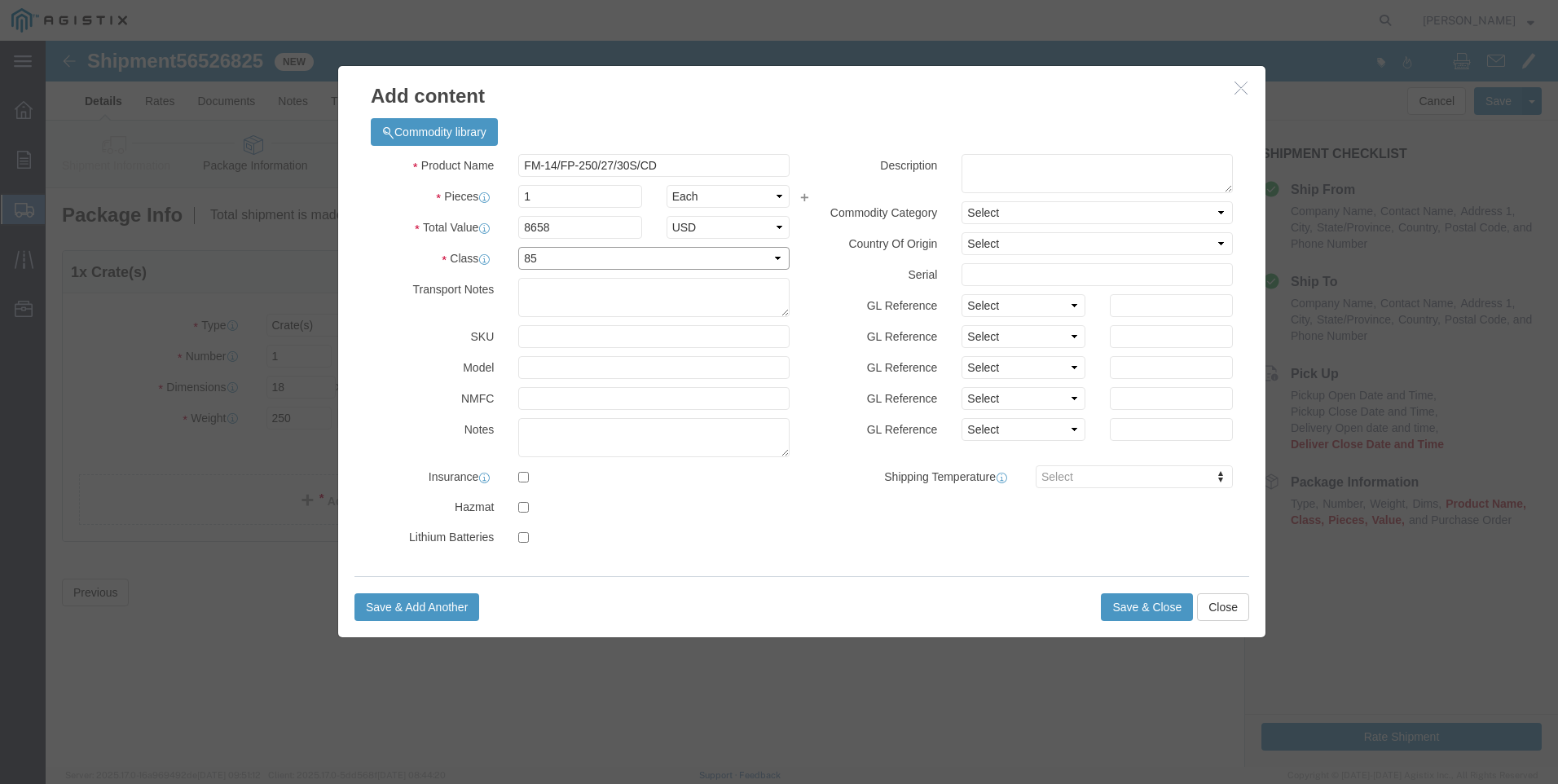
click select "Select 50 55 60 65 70 85 92.5 100 125 175 250 300 400"
click button "Save & Close"
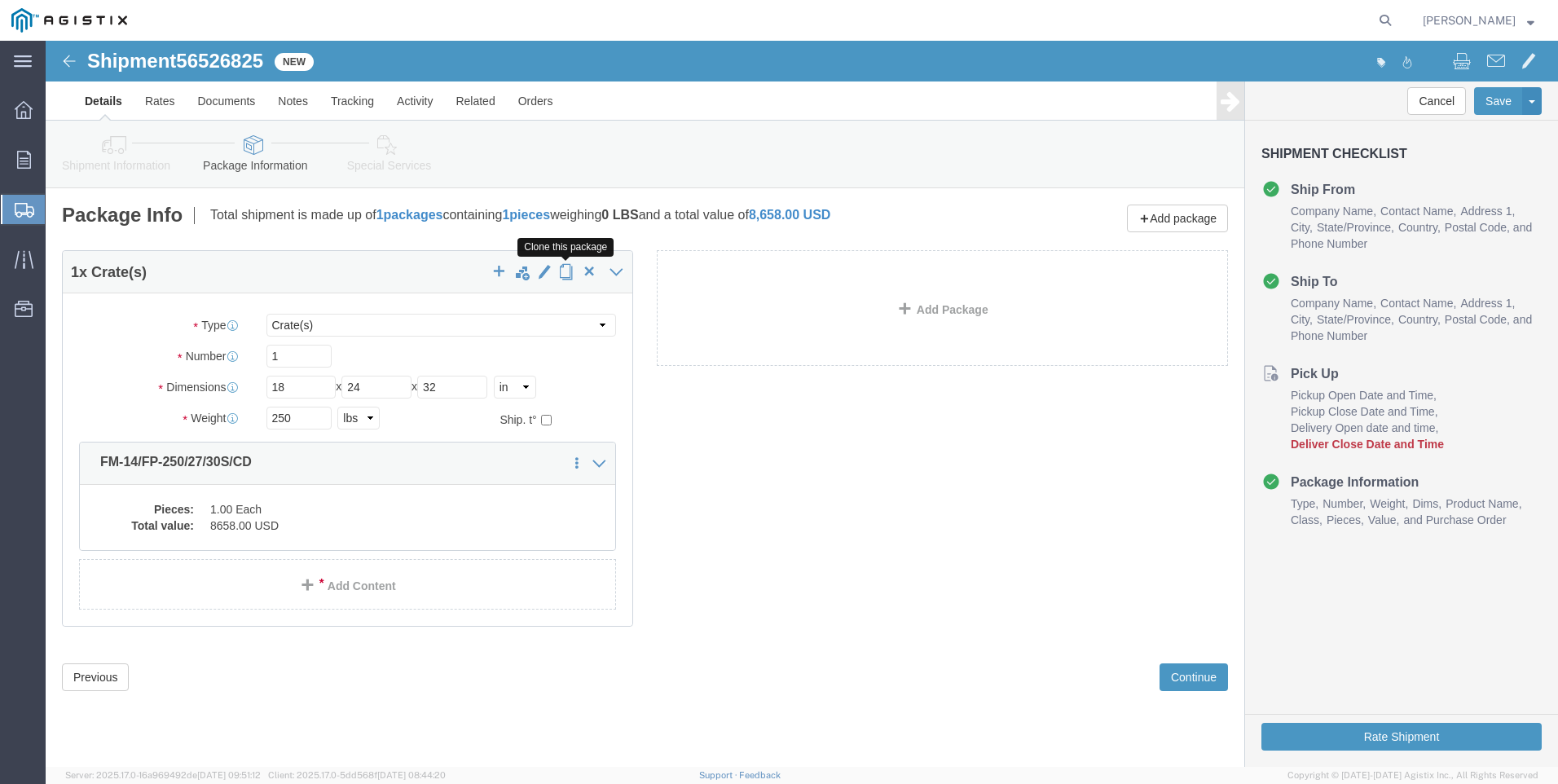
click span "button"
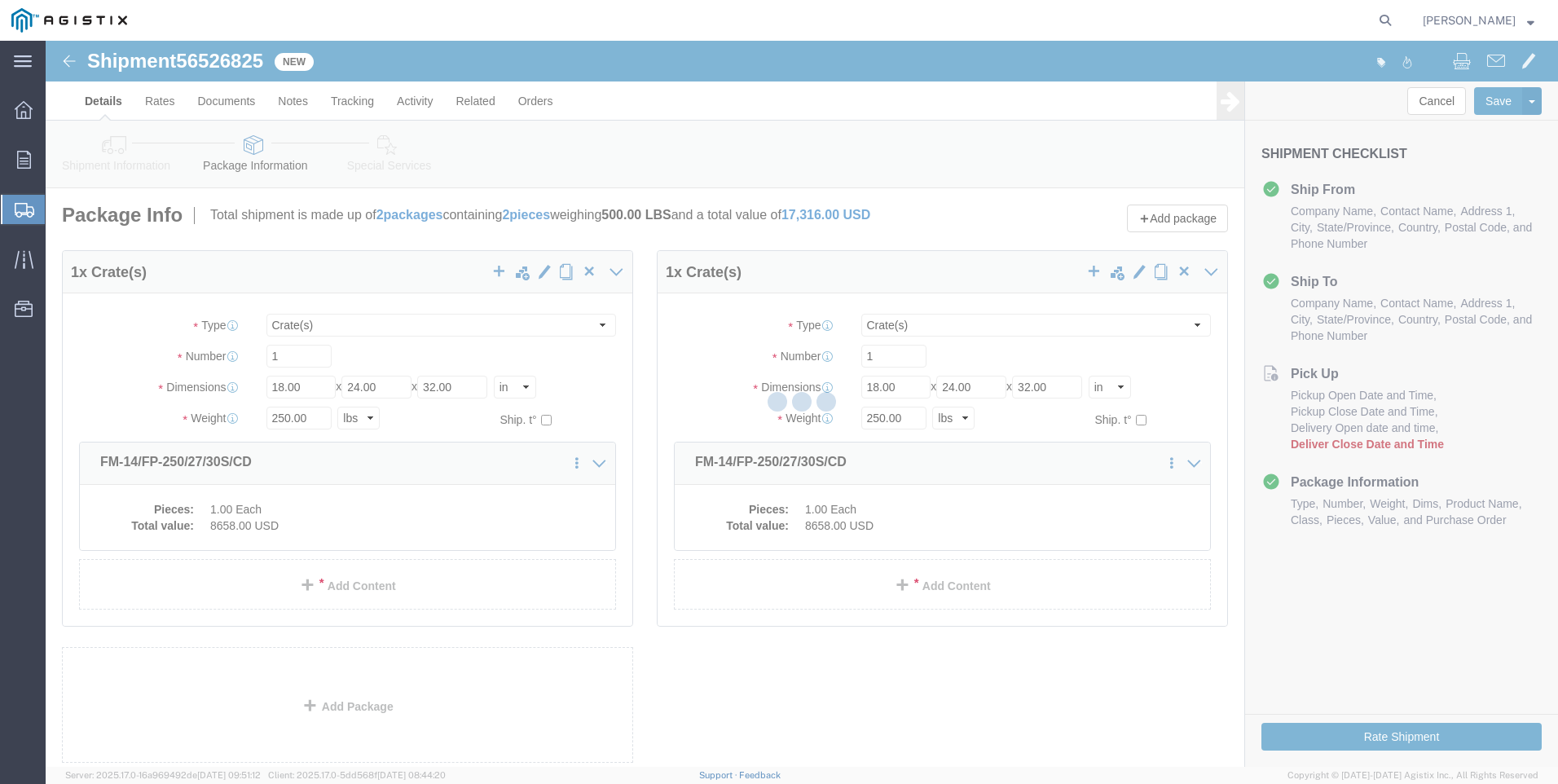
select select "CRAT"
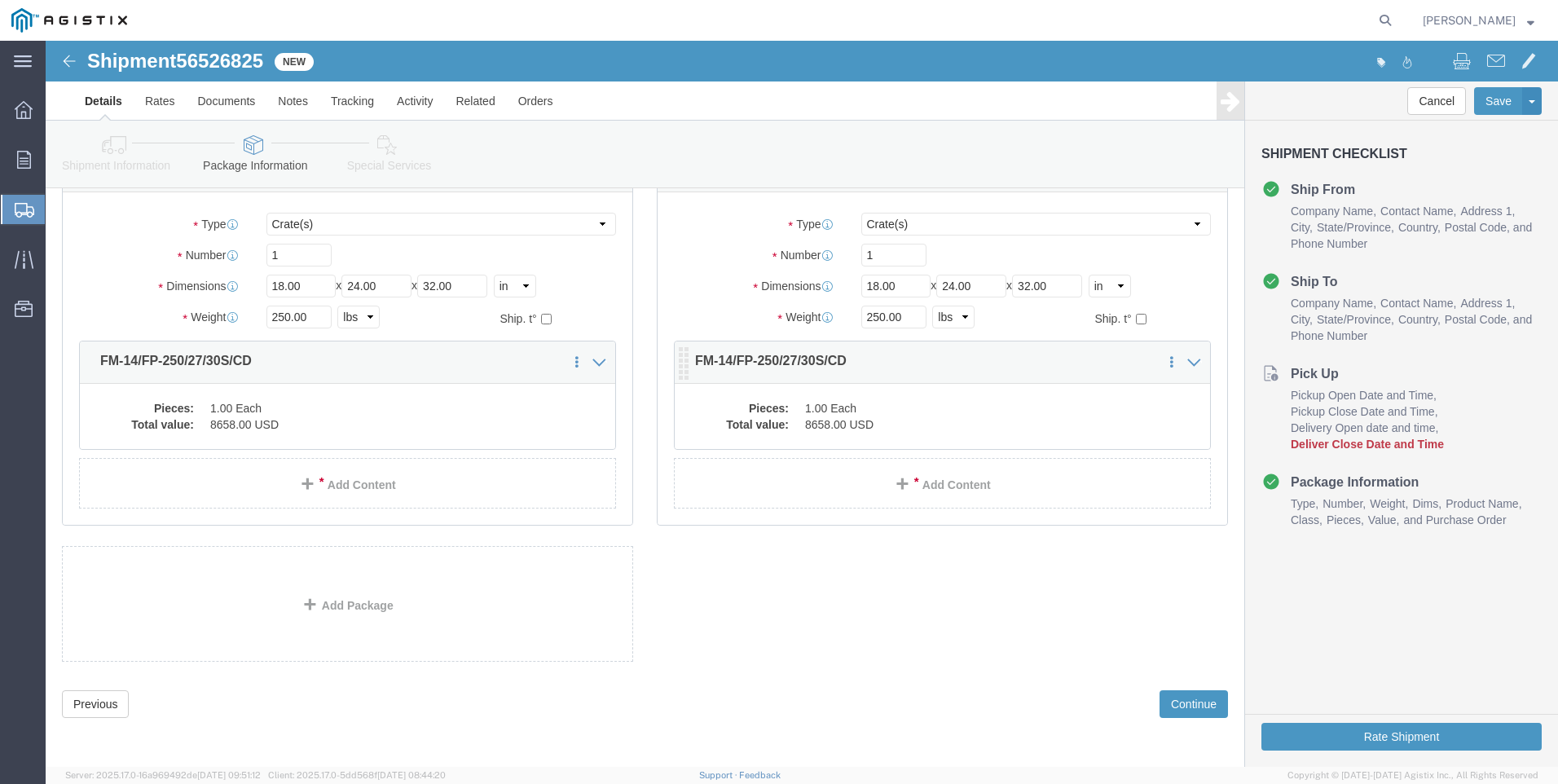
scroll to position [102, 0]
click link "Details"
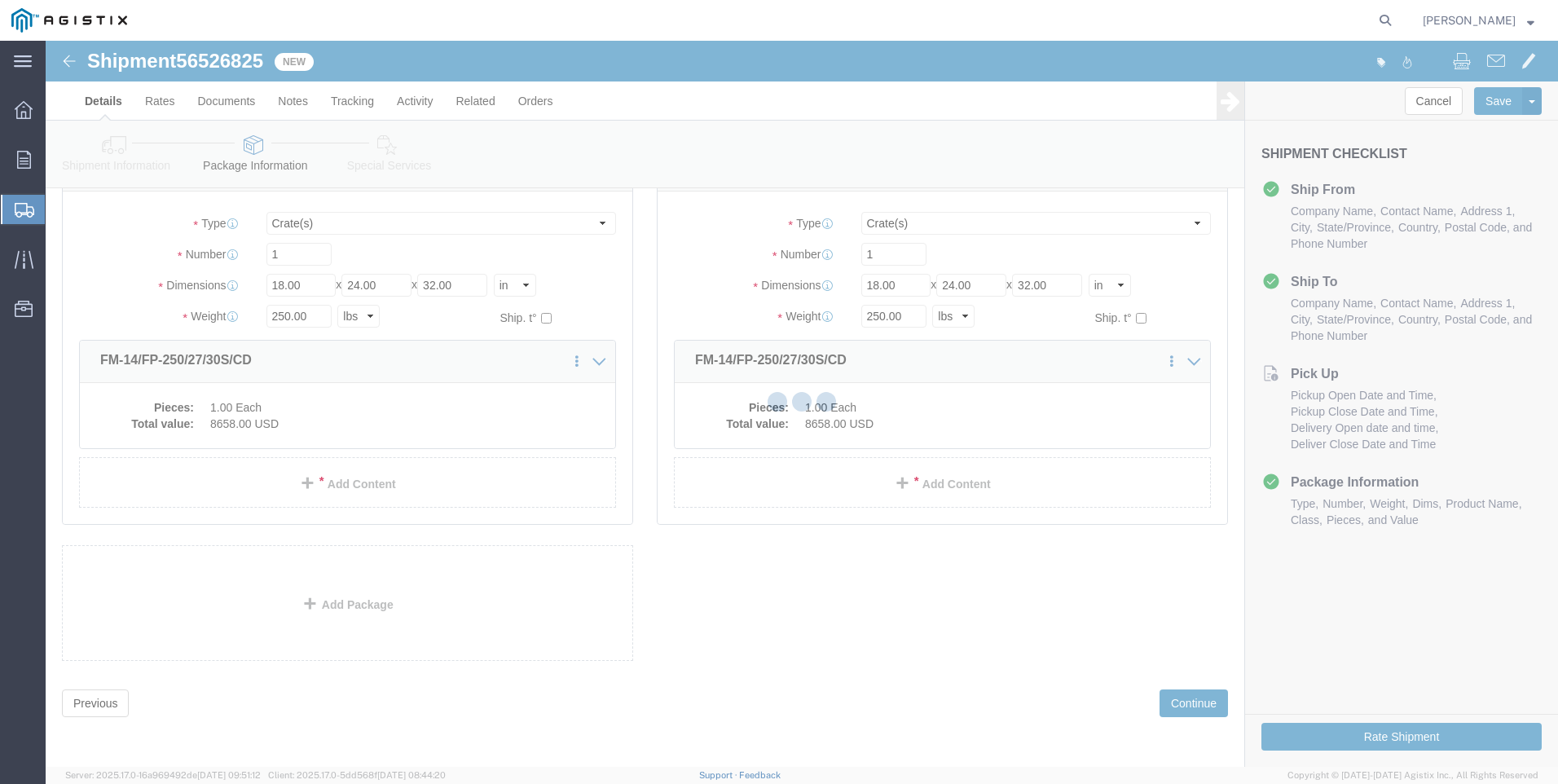
select select "21360"
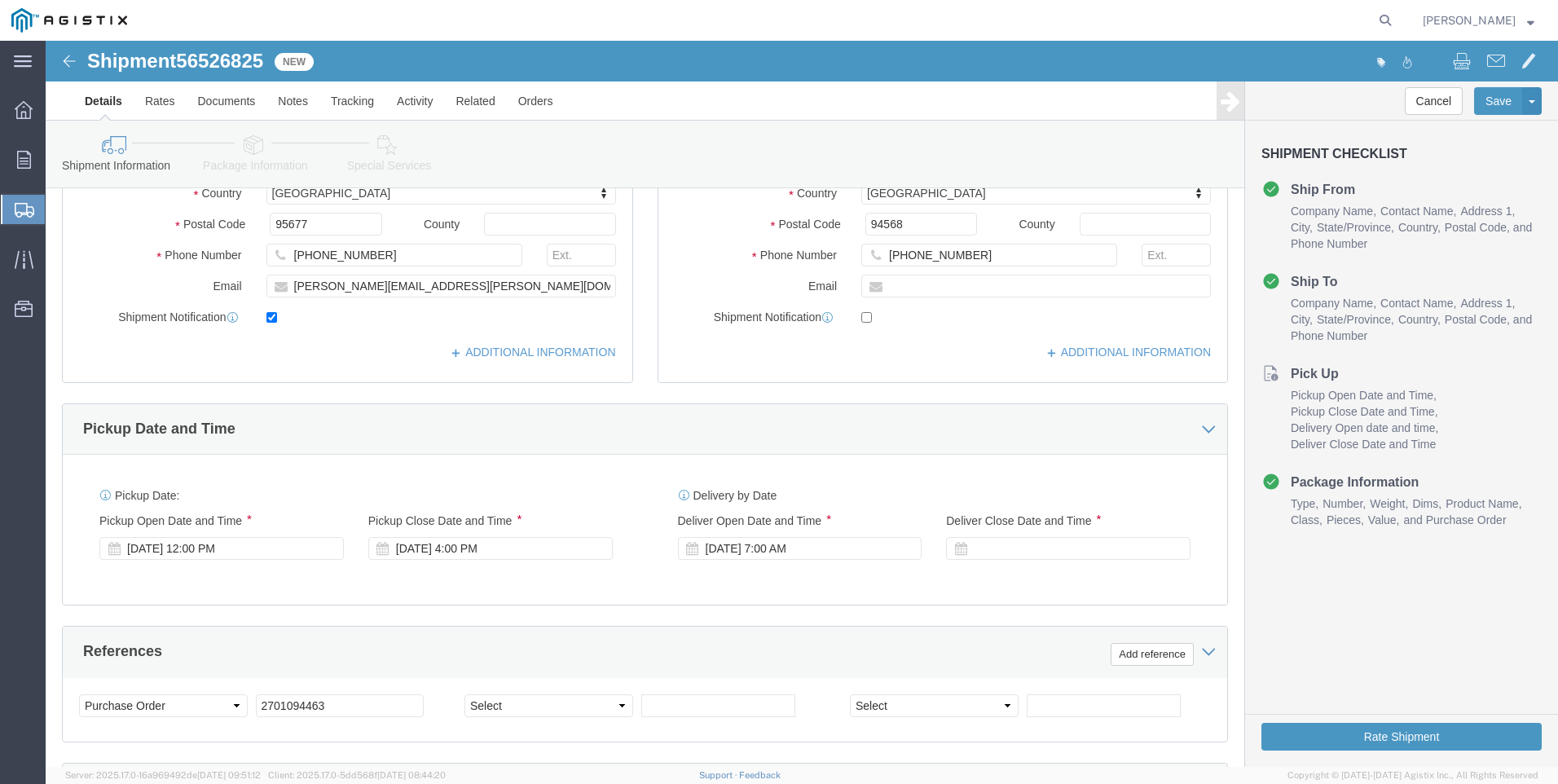
scroll to position [590, 0]
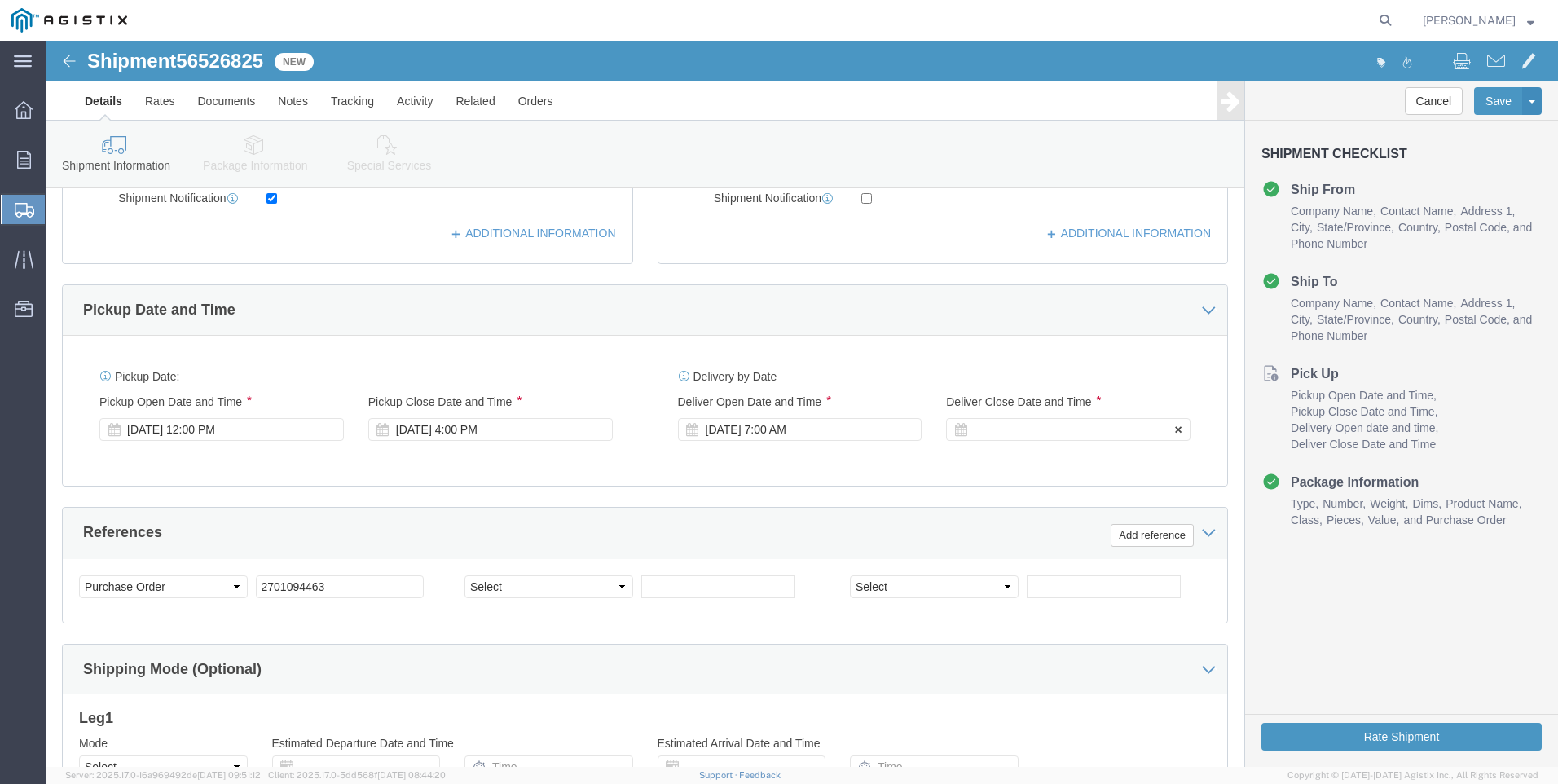
click div
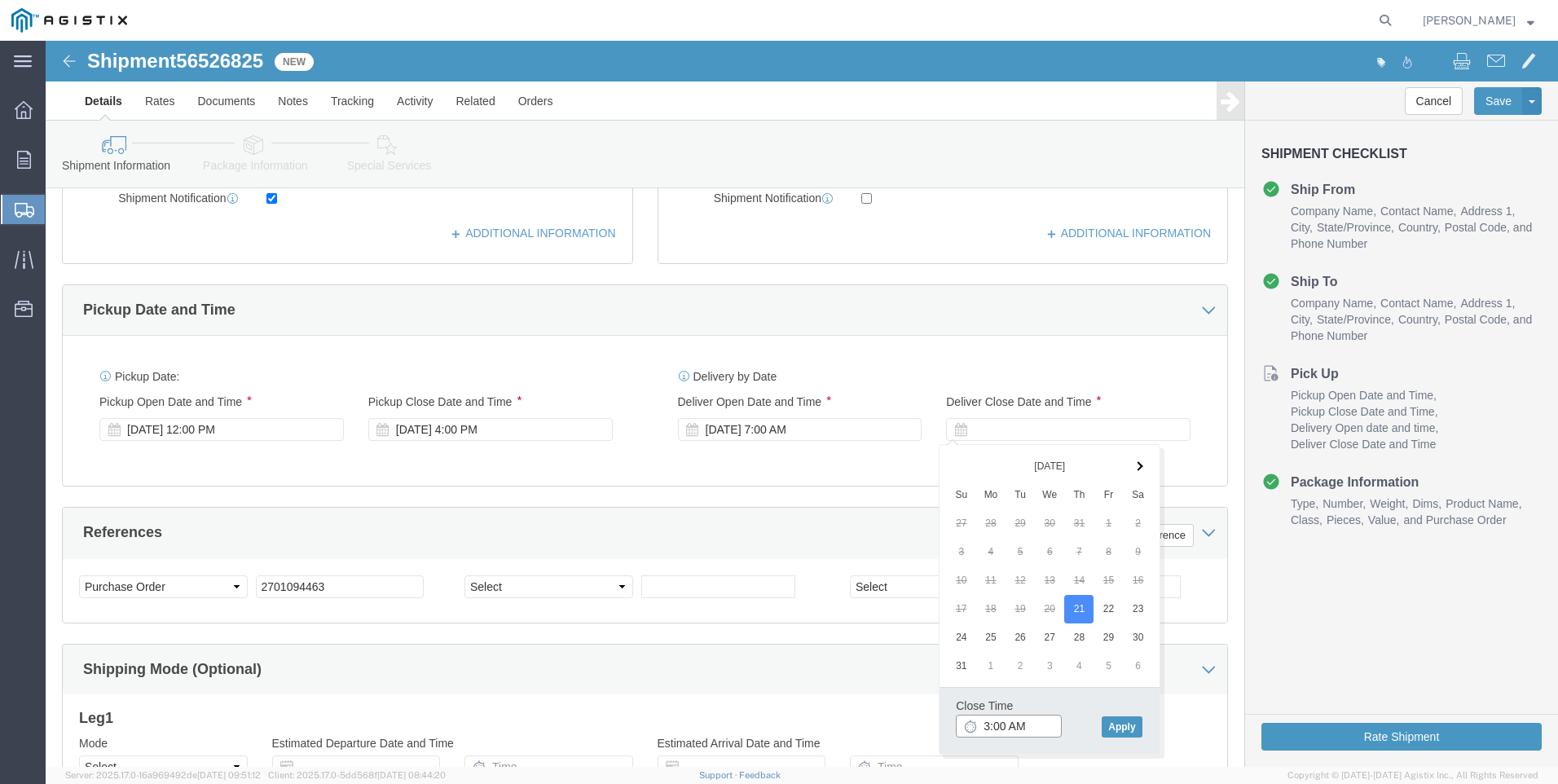
click input "3:00 AM"
type input "3:00 PM"
click button "Apply"
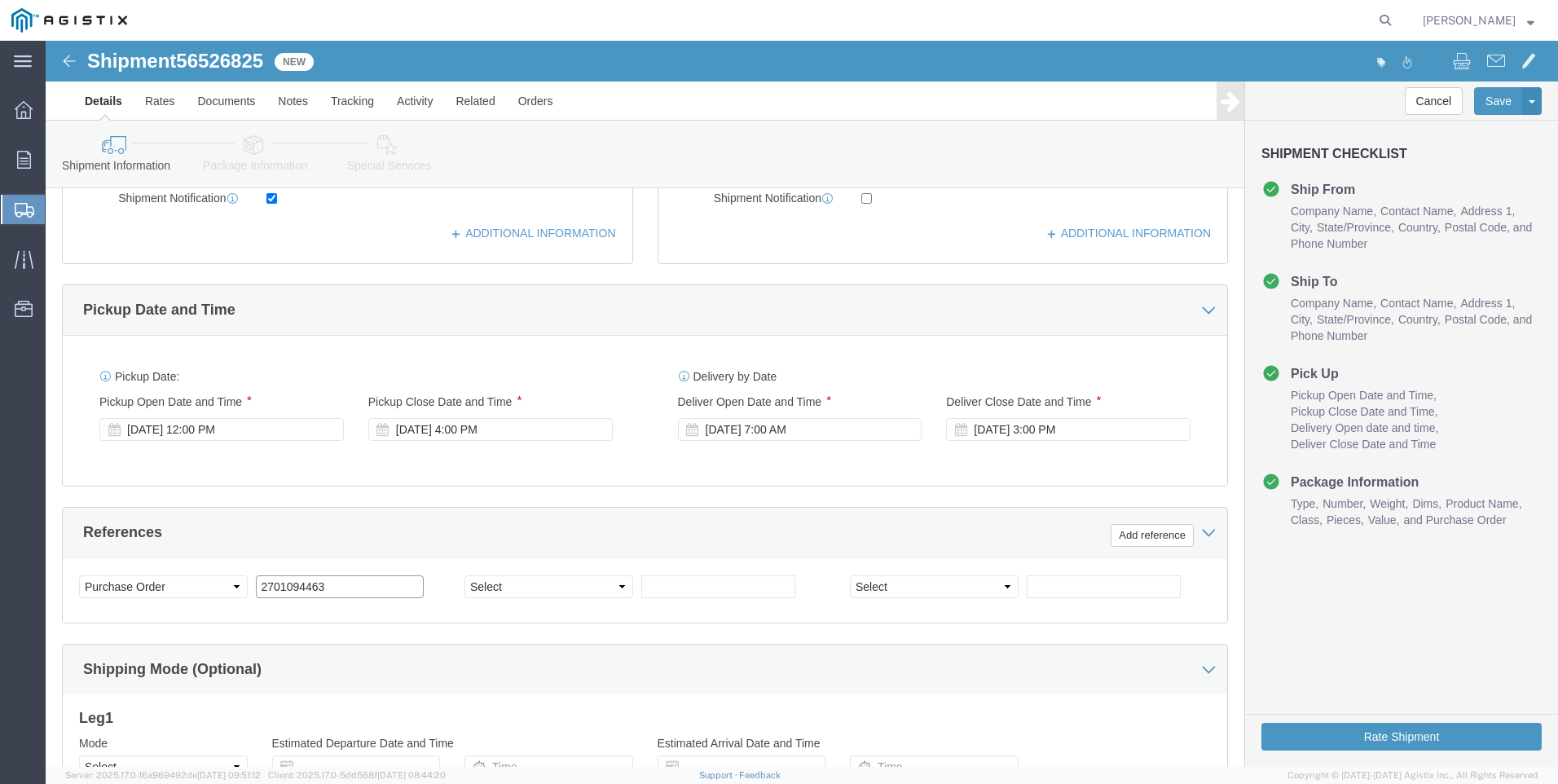
click input "2701094463"
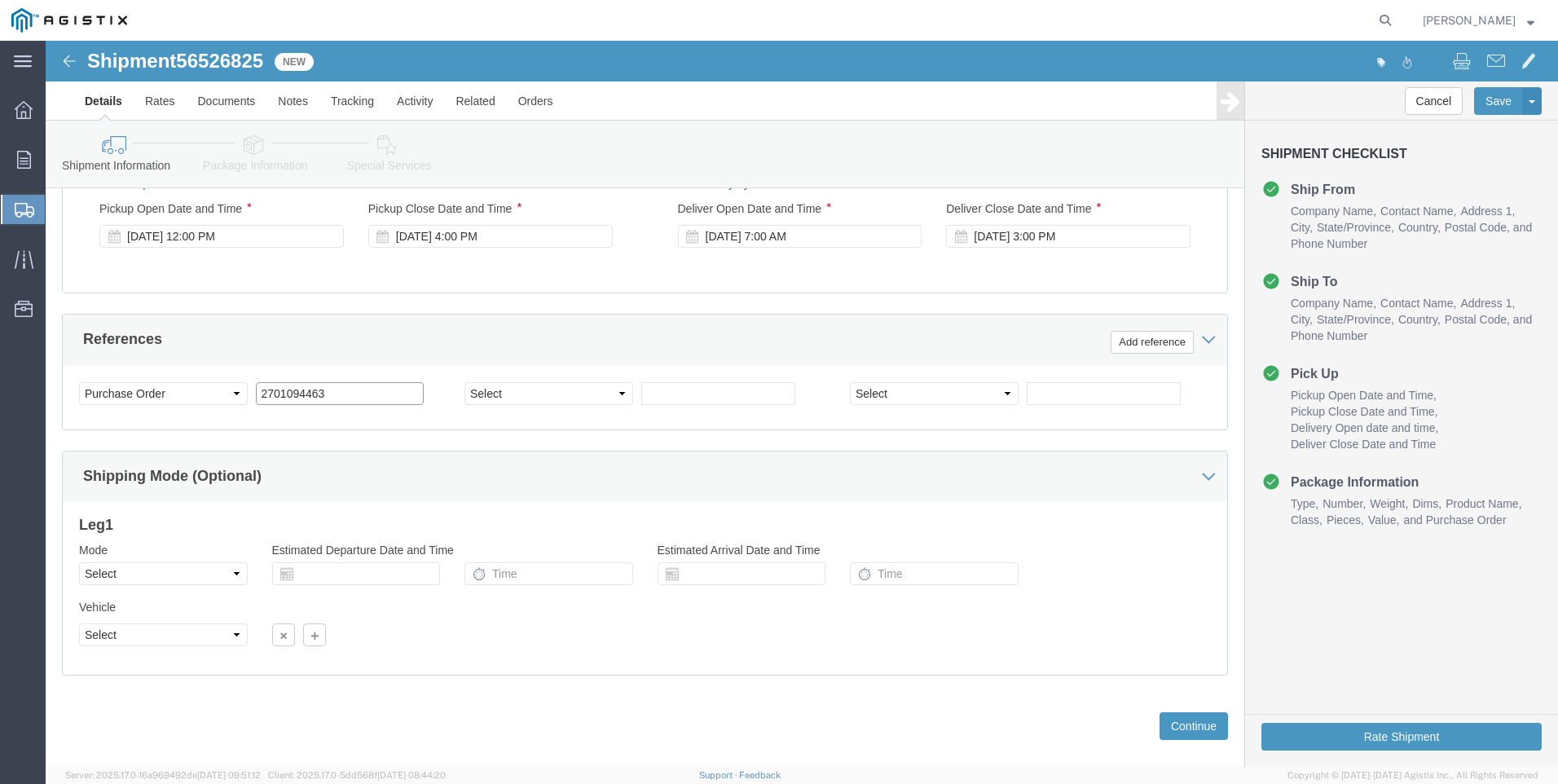
scroll to position [807, 0]
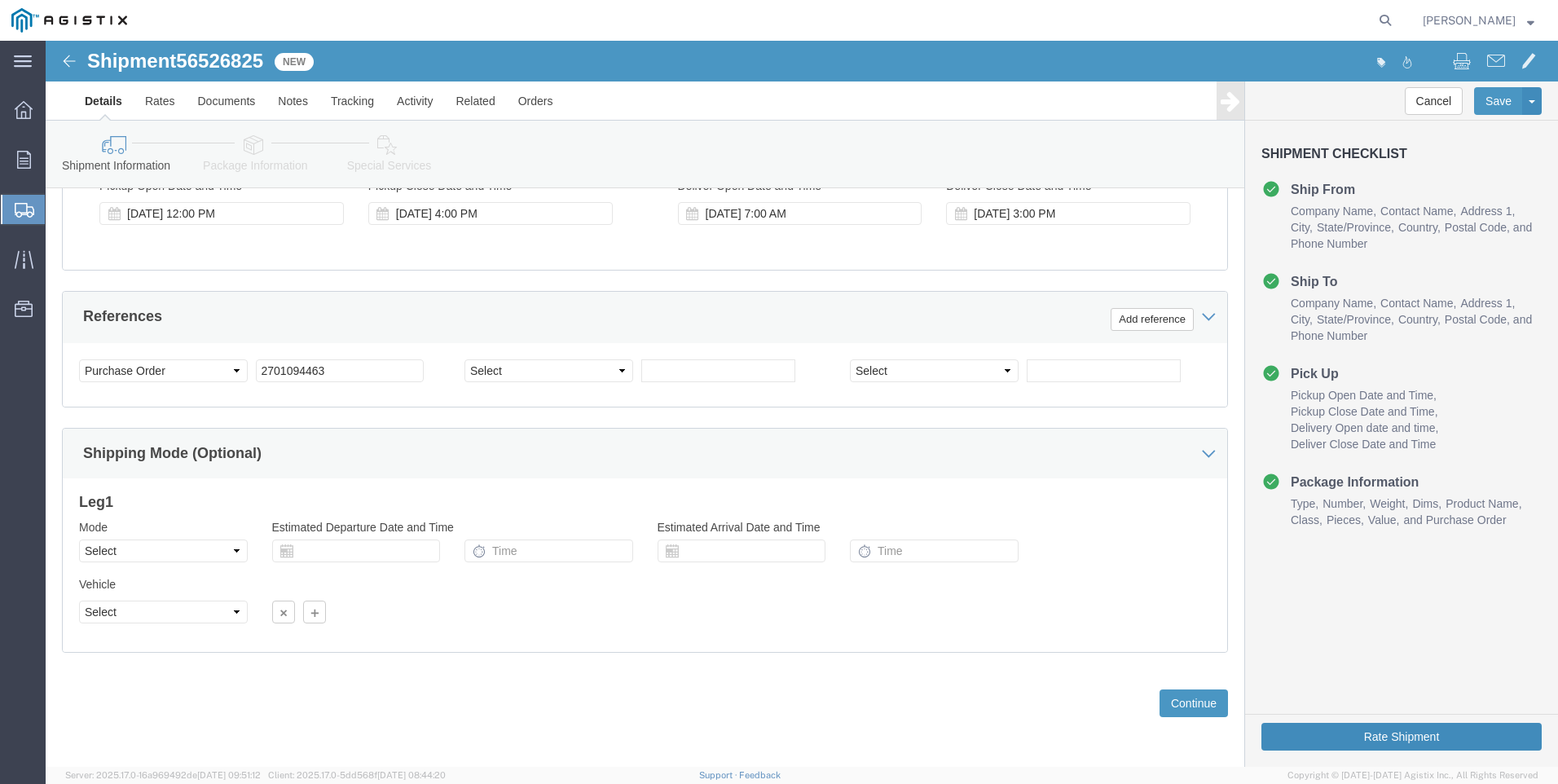
click button "Rate Shipment"
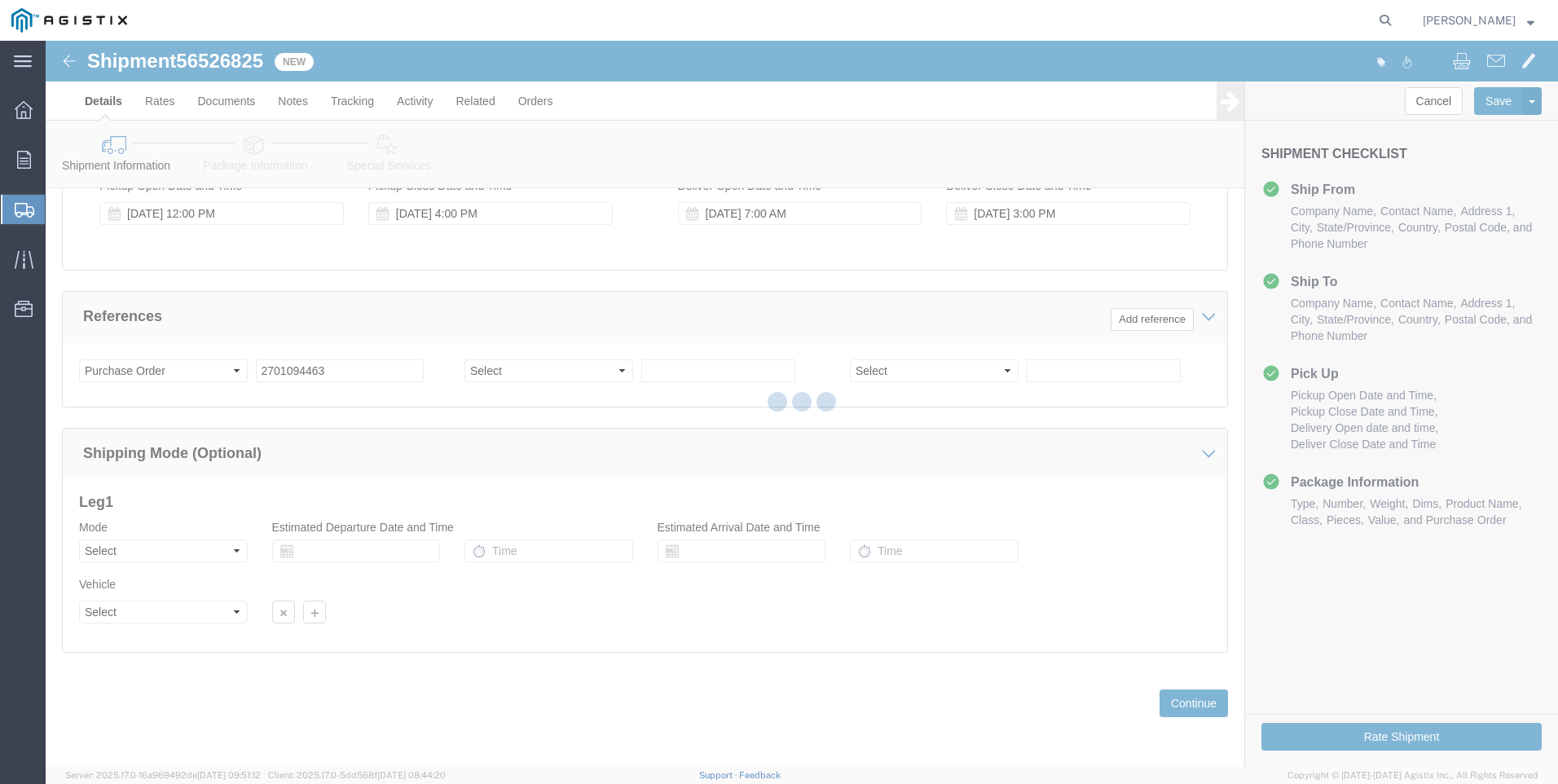
scroll to position [0, 0]
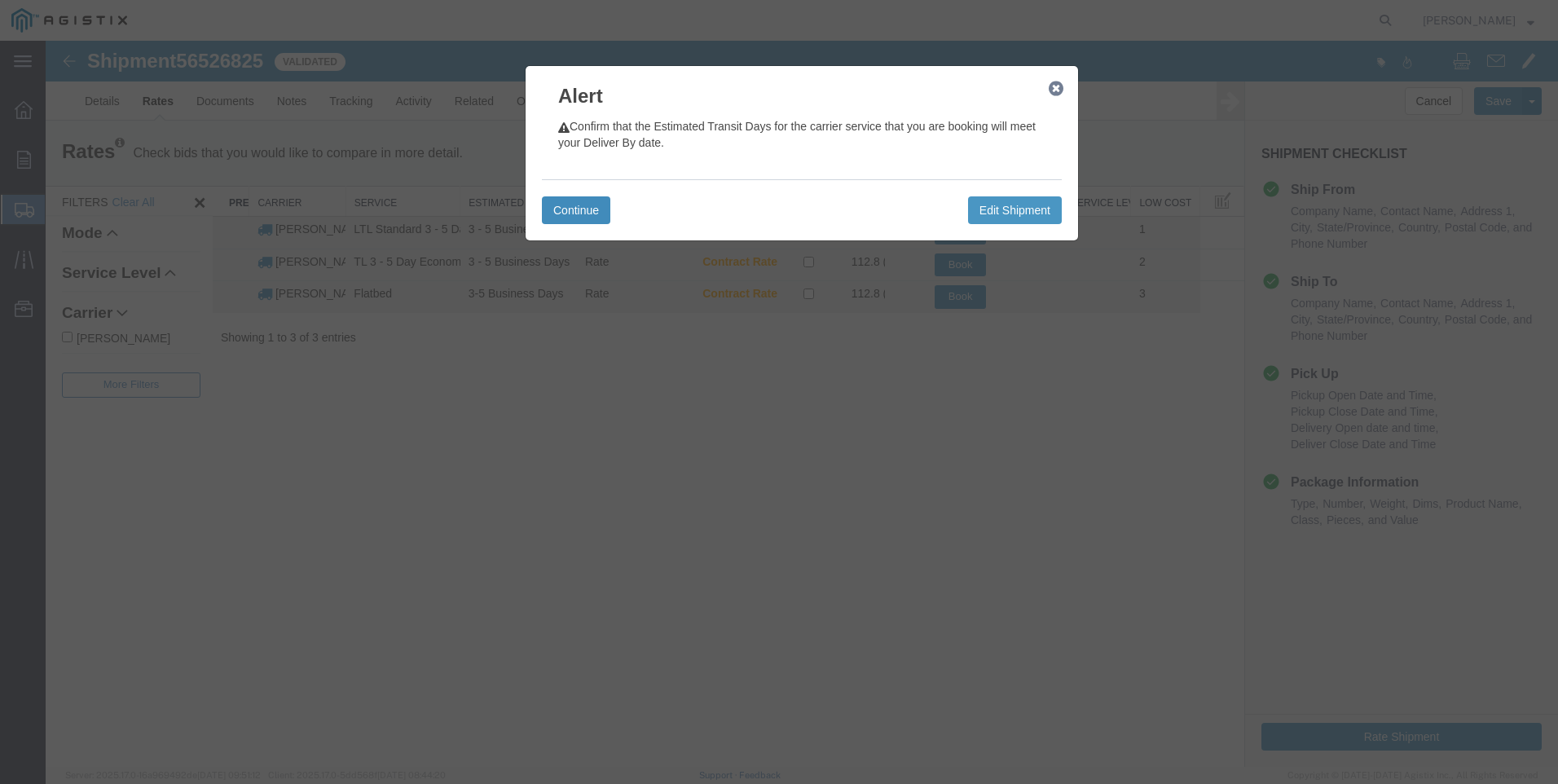
click at [562, 212] on button "Continue" at bounding box center [576, 210] width 68 height 27
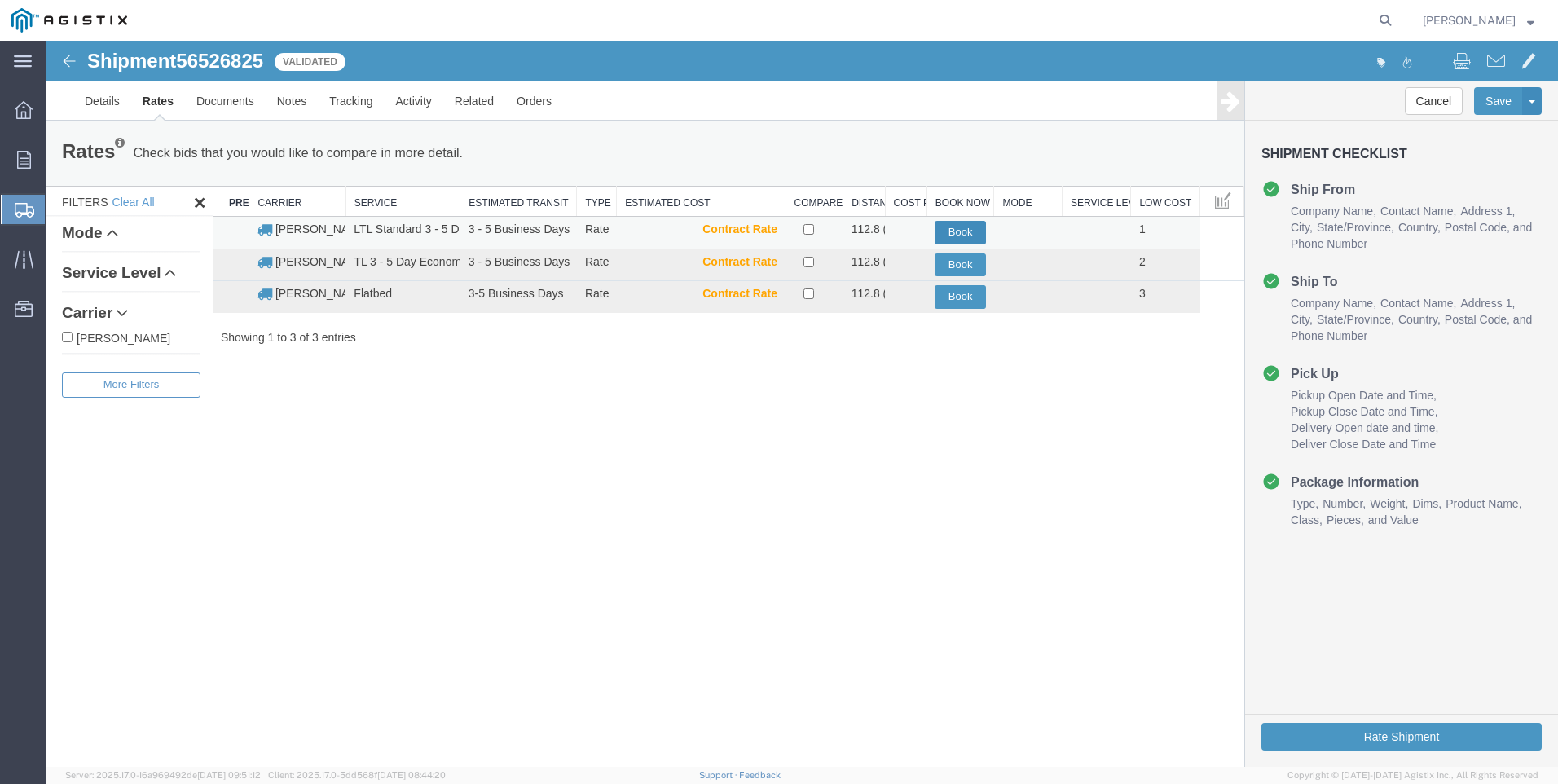
click at [956, 229] on button "Book" at bounding box center [961, 233] width 51 height 24
